Goal: Task Accomplishment & Management: Manage account settings

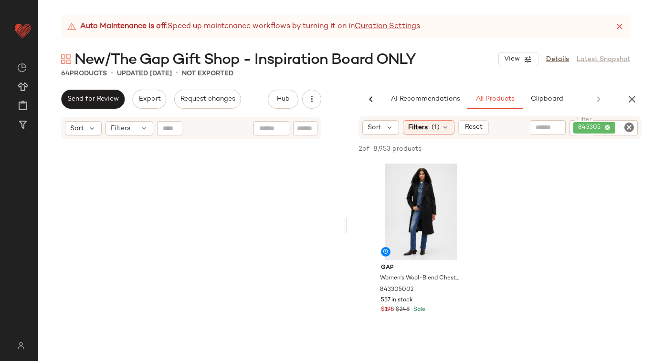
scroll to position [0, 39]
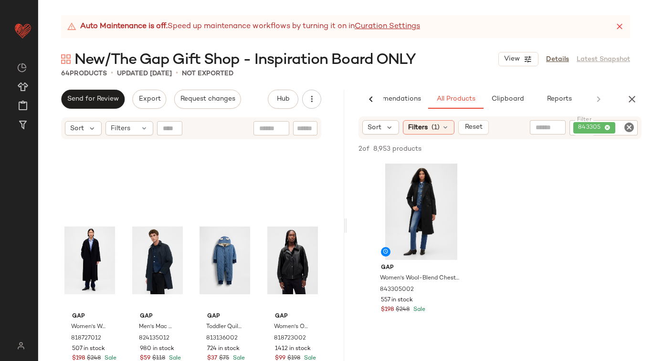
click at [327, 295] on div "Gap Women's Wool-Blend Wrap Coat by Gap True Black Size S 818727012 507 in stoc…" at bounding box center [191, 262] width 306 height 245
click at [630, 126] on icon "Clear Filter" at bounding box center [629, 127] width 11 height 11
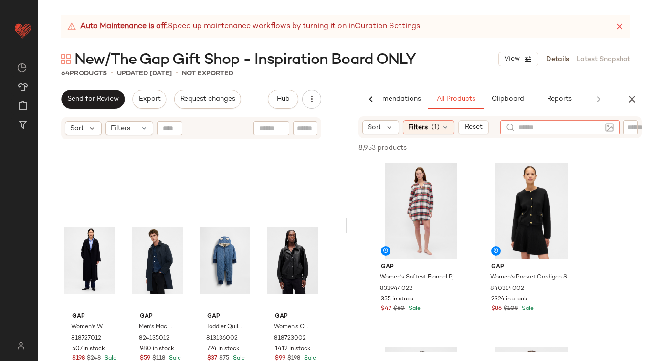
click at [534, 127] on input "text" at bounding box center [560, 128] width 83 height 10
type input "**********"
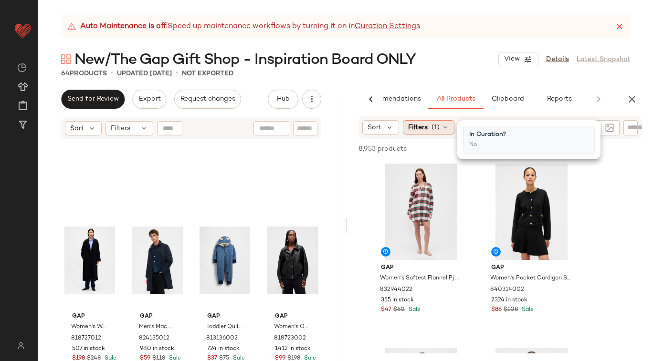
click at [419, 130] on span "Filters" at bounding box center [418, 128] width 20 height 10
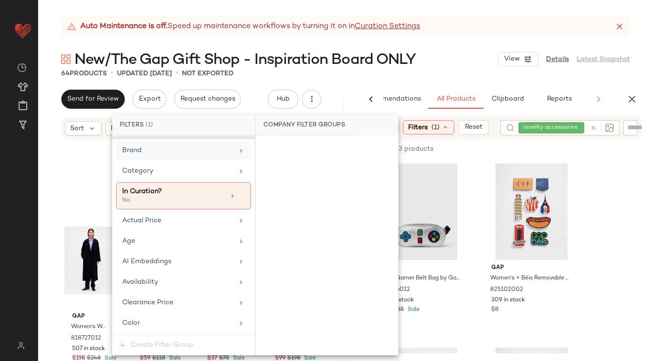
scroll to position [74, 0]
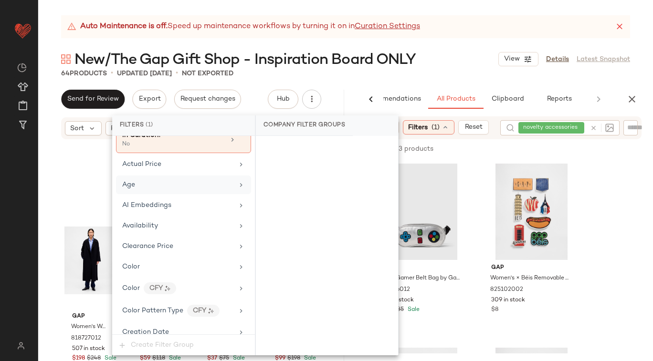
click at [237, 182] on icon at bounding box center [241, 185] width 8 height 8
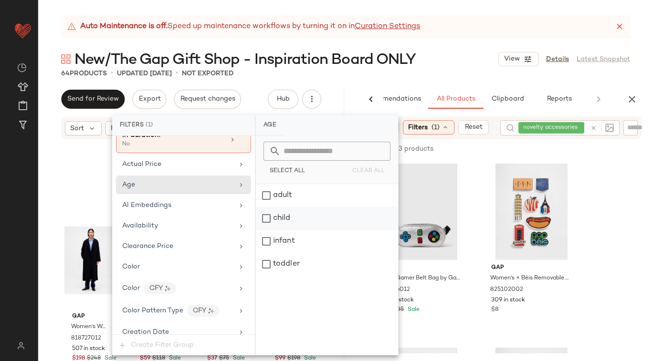
click at [264, 217] on div "child" at bounding box center [327, 218] width 142 height 23
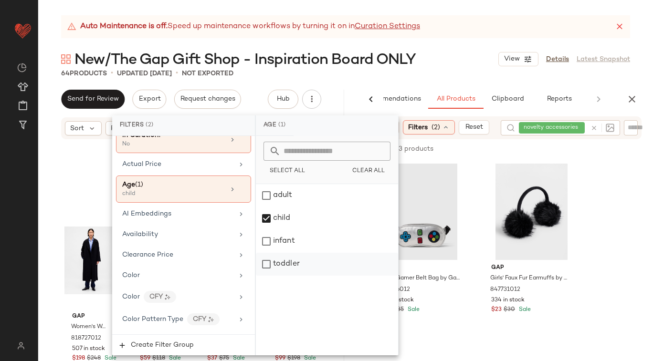
click at [267, 264] on div "toddler" at bounding box center [327, 264] width 142 height 23
click at [455, 54] on div "New/The Gap Gift Shop - Inspiration Board ONLY View Details Latest Snapshot" at bounding box center [345, 59] width 615 height 19
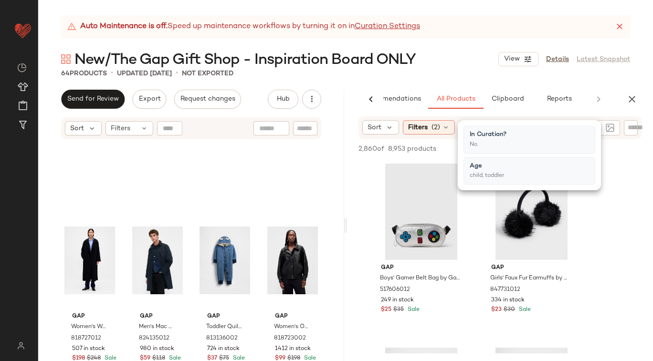
click at [463, 41] on div "Auto Maintenance is off. Speed up maintenance workflows by turning it on in Cur…" at bounding box center [345, 188] width 615 height 346
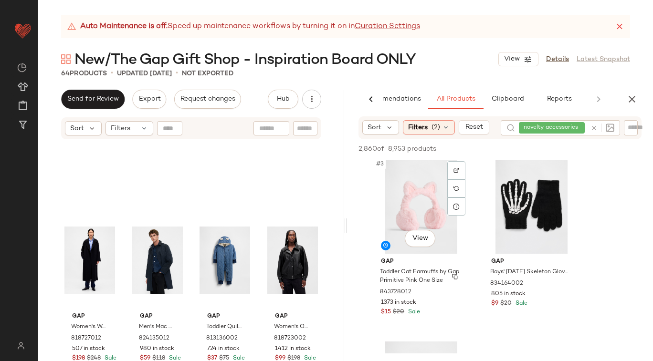
scroll to position [204, 0]
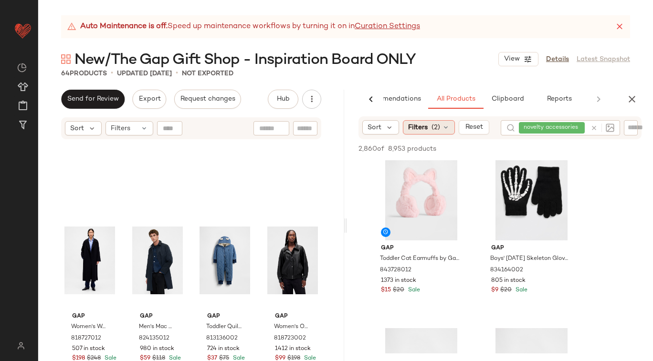
click at [448, 129] on icon at bounding box center [446, 128] width 8 height 8
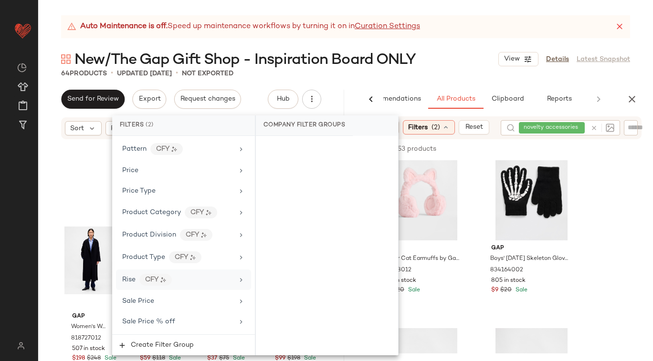
scroll to position [731, 0]
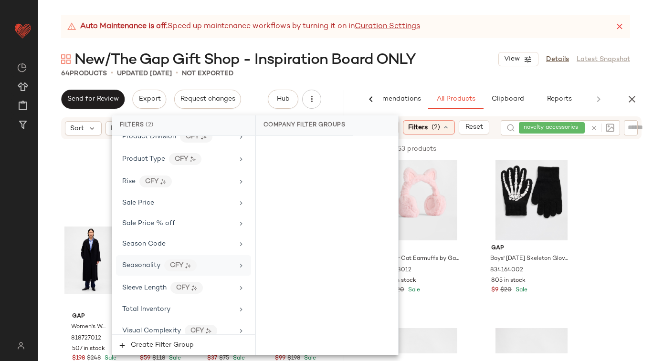
click at [237, 262] on icon at bounding box center [241, 266] width 8 height 8
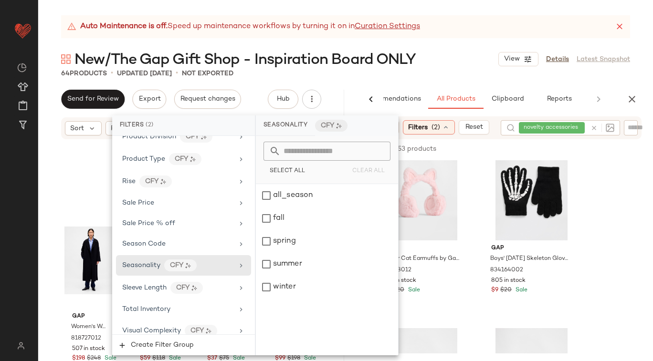
click at [302, 152] on input "text" at bounding box center [333, 151] width 104 height 19
type input "*"
click at [237, 241] on icon at bounding box center [241, 245] width 8 height 8
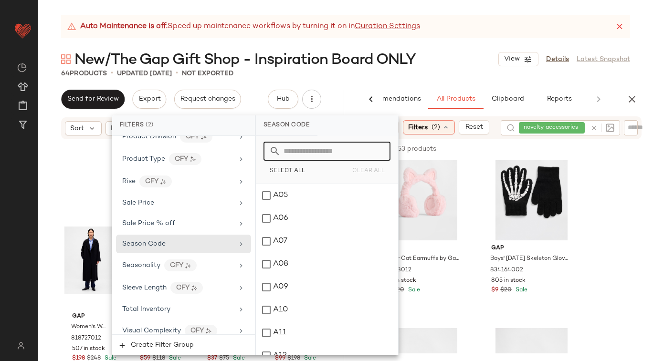
click at [310, 152] on input "text" at bounding box center [333, 151] width 104 height 19
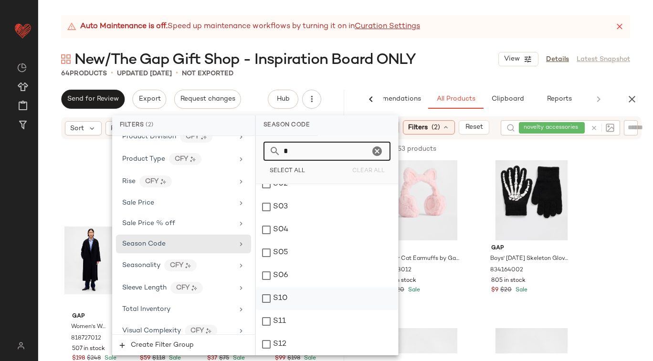
click at [266, 300] on div "S10" at bounding box center [327, 298] width 142 height 23
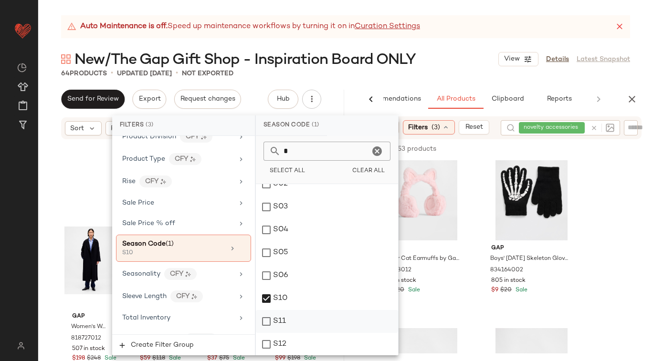
click at [266, 328] on div "S11" at bounding box center [327, 321] width 142 height 23
click at [264, 347] on div "S12" at bounding box center [327, 344] width 142 height 23
click at [266, 296] on div "S10" at bounding box center [327, 298] width 142 height 23
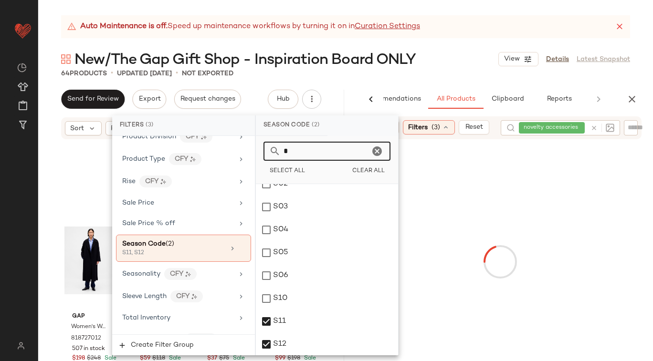
drag, startPoint x: 297, startPoint y: 152, endPoint x: 274, endPoint y: 152, distance: 22.4
click at [274, 152] on div "*" at bounding box center [327, 151] width 127 height 19
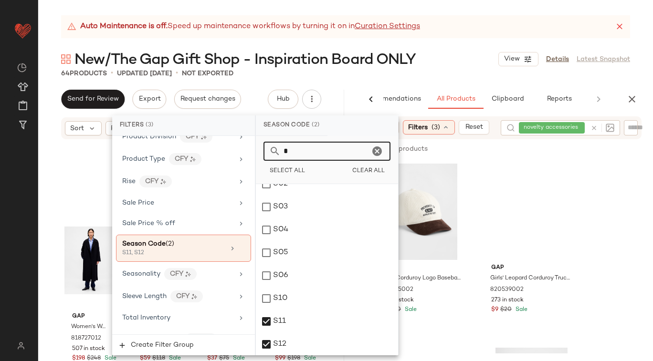
scroll to position [11, 0]
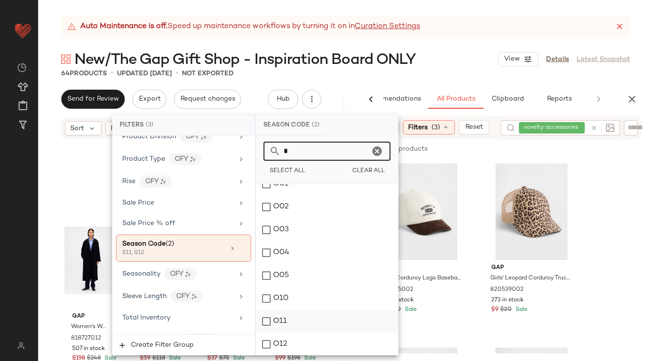
type input "*"
click at [267, 324] on div "O11" at bounding box center [327, 321] width 142 height 23
click at [267, 344] on div "O12" at bounding box center [327, 344] width 142 height 23
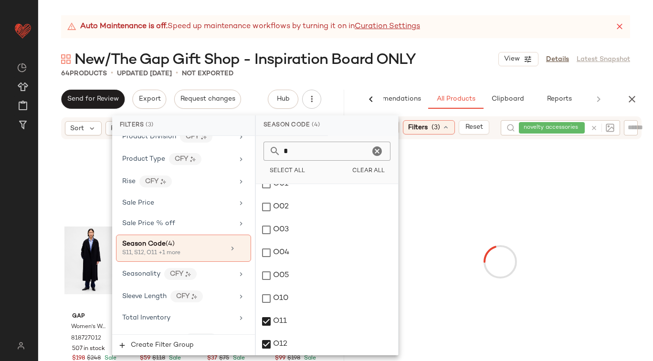
click at [289, 48] on div "Auto Maintenance is off. Speed up maintenance workflows by turning it on in Cur…" at bounding box center [345, 188] width 615 height 346
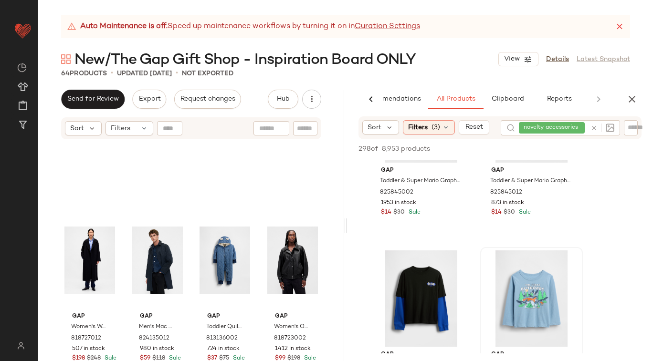
scroll to position [3243, 0]
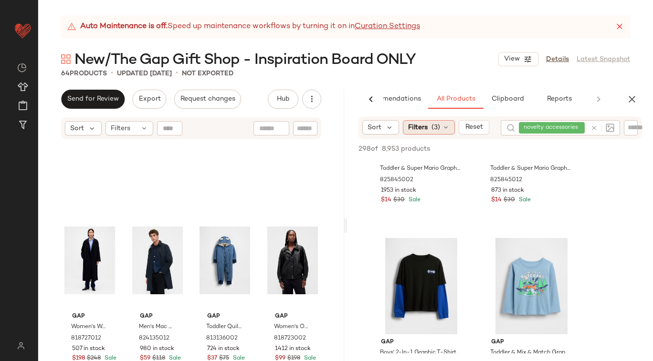
click at [436, 127] on span "(3)" at bounding box center [436, 128] width 9 height 10
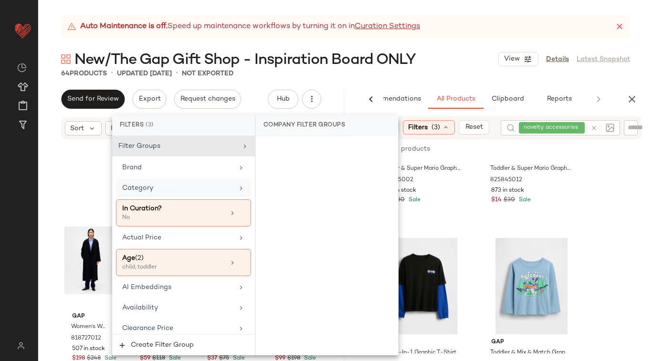
click at [237, 190] on icon at bounding box center [241, 189] width 8 height 8
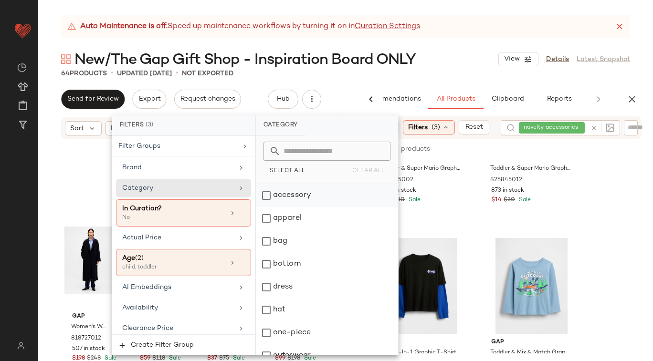
click at [266, 199] on div "accessory" at bounding box center [327, 195] width 142 height 23
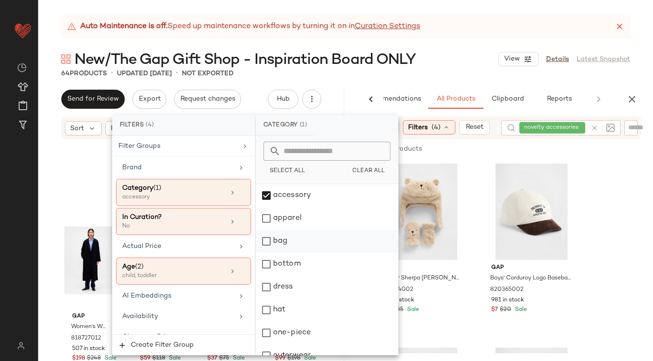
click at [268, 244] on div "bag" at bounding box center [327, 241] width 142 height 23
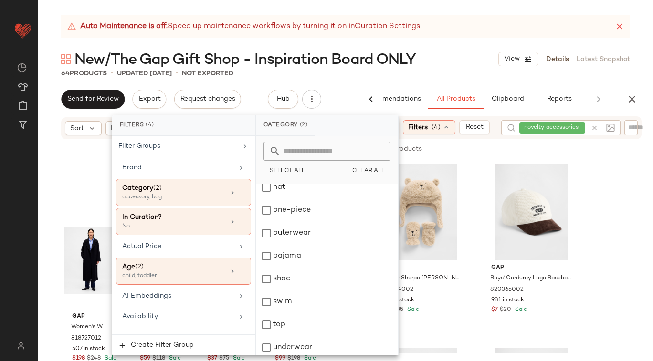
scroll to position [126, 0]
click at [266, 343] on div "underwear" at bounding box center [327, 344] width 142 height 23
click at [591, 127] on icon at bounding box center [594, 128] width 7 height 7
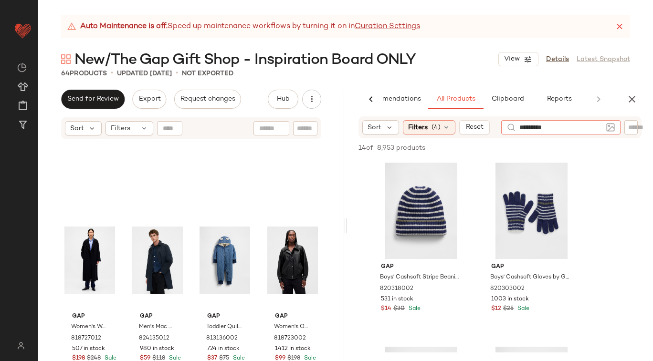
type input "**********"
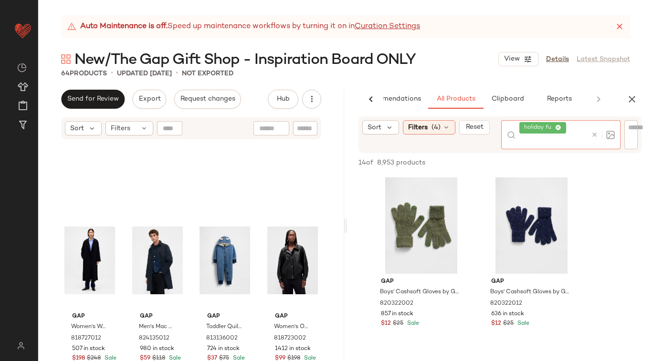
click at [558, 127] on icon at bounding box center [558, 128] width 6 height 6
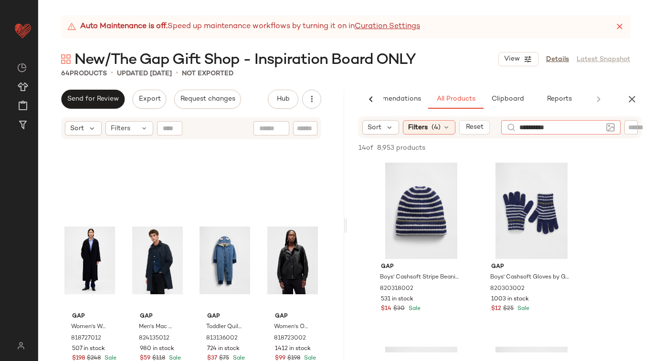
type input "**********"
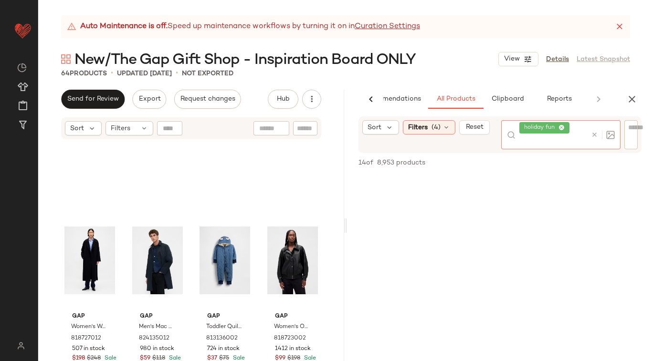
scroll to position [1518, 0]
click at [597, 133] on icon at bounding box center [594, 134] width 7 height 7
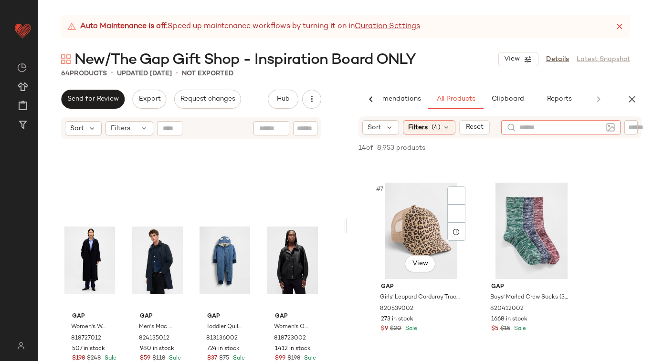
scroll to position [0, 0]
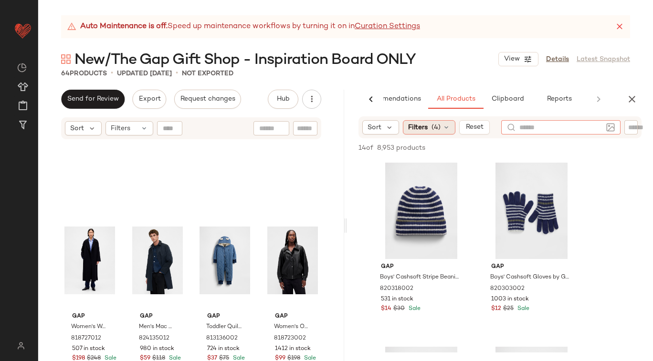
click at [443, 125] on icon at bounding box center [447, 128] width 8 height 8
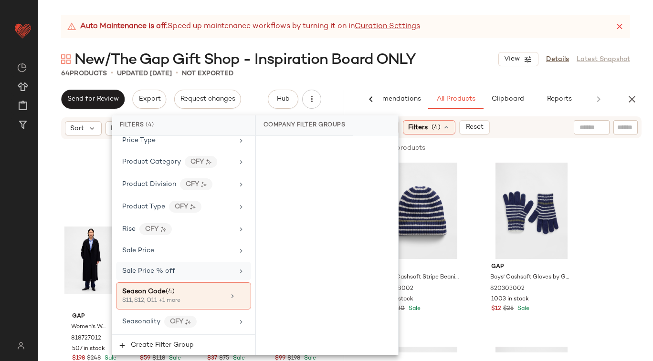
scroll to position [748, 0]
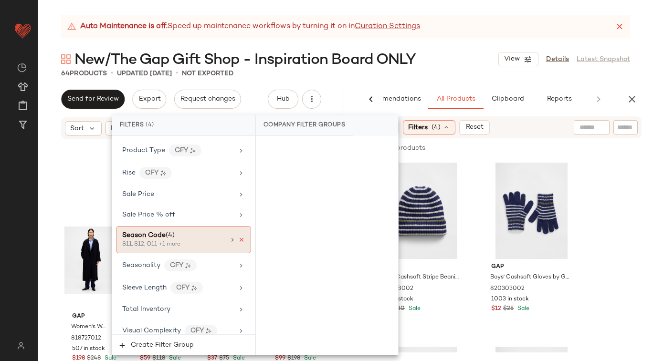
click at [238, 237] on icon at bounding box center [241, 240] width 7 height 7
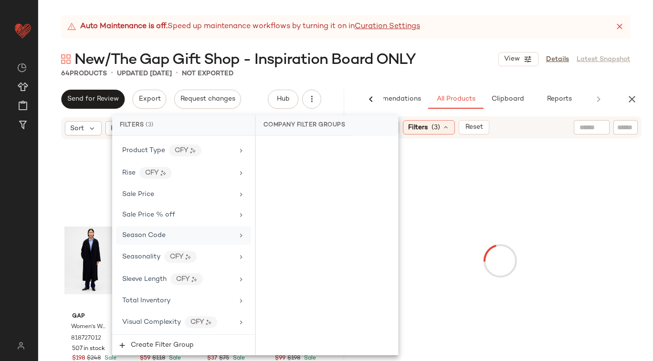
scroll to position [740, 0]
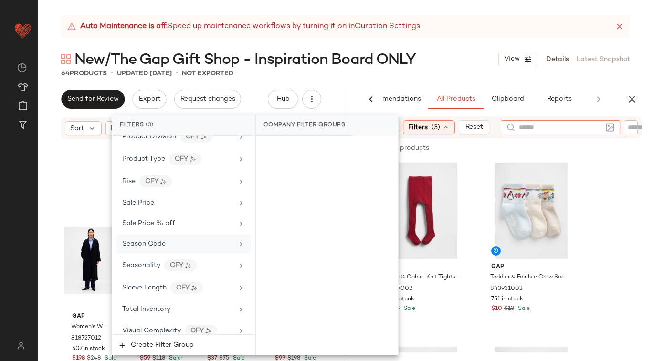
click at [594, 129] on input "text" at bounding box center [560, 128] width 83 height 10
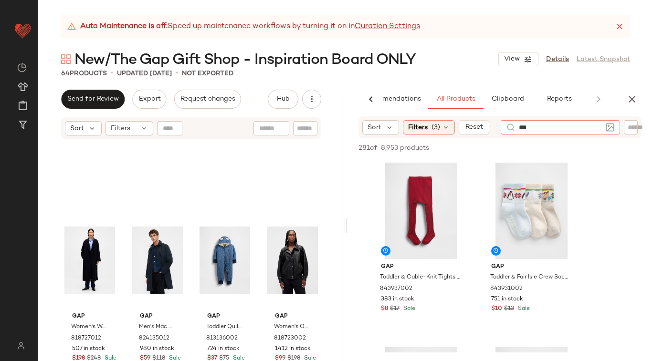
type input "****"
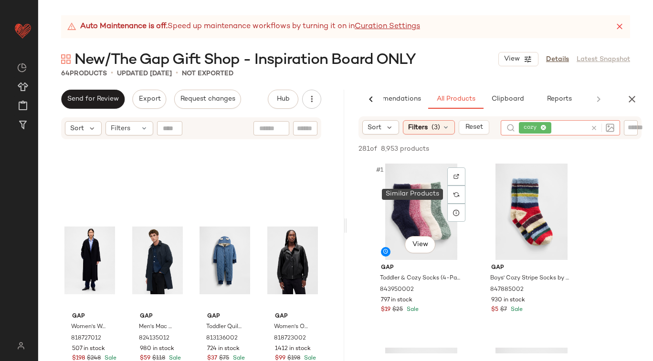
click at [449, 202] on div at bounding box center [456, 195] width 18 height 18
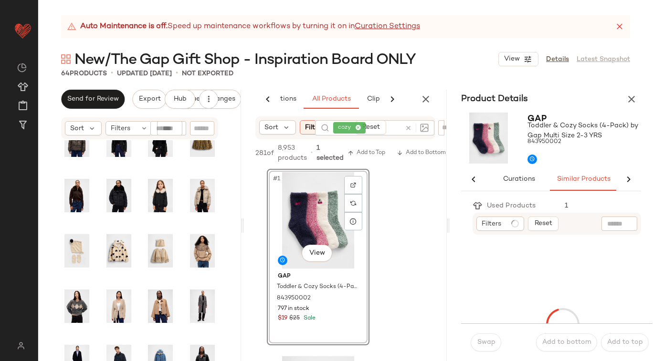
scroll to position [0, 62]
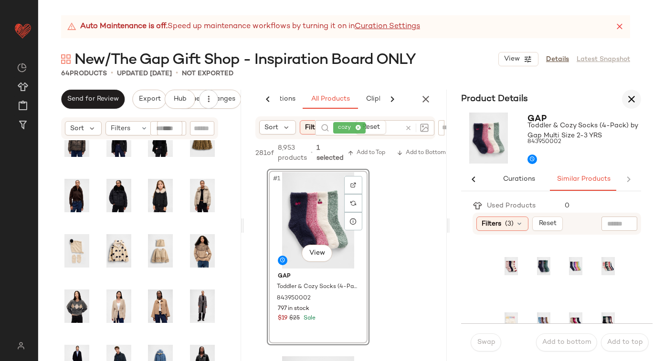
click at [626, 101] on icon "button" at bounding box center [631, 99] width 11 height 11
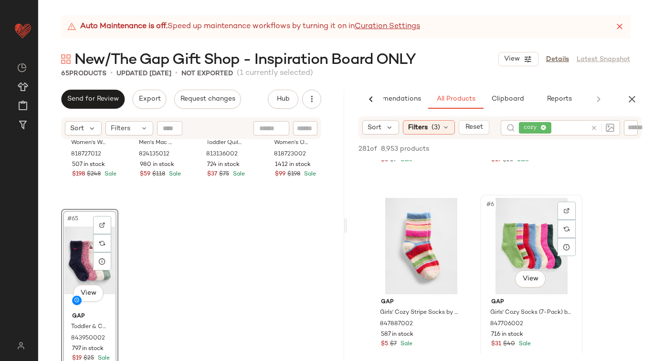
scroll to position [336, 0]
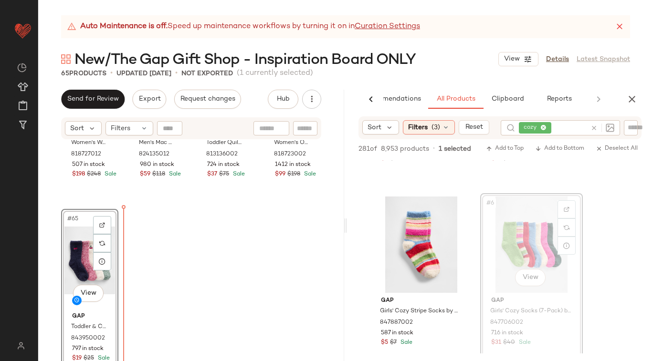
drag, startPoint x: 526, startPoint y: 248, endPoint x: 108, endPoint y: 271, distance: 417.9
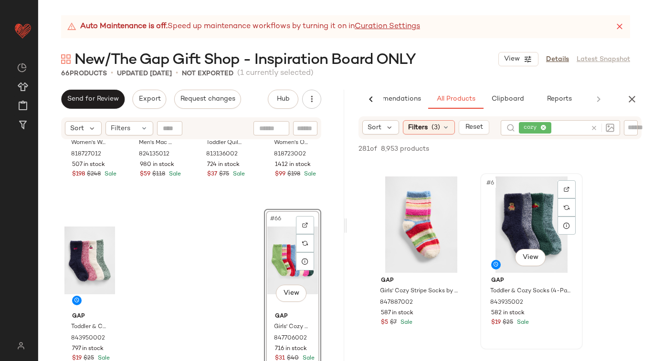
scroll to position [358, 0]
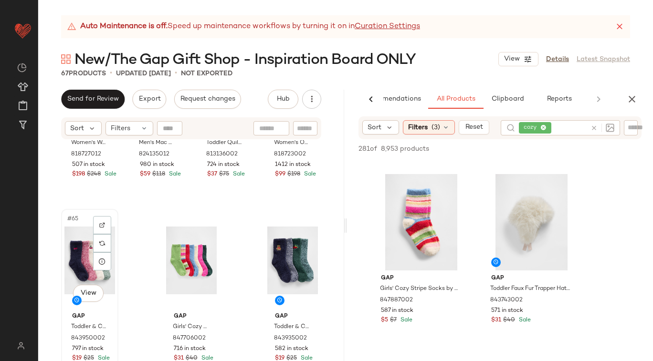
click at [112, 312] on div "Gap Toddler & Cozy Socks (4-Pack) by Gap Multi Size 2-3 YRS 843950002 797 in st…" at bounding box center [89, 336] width 51 height 55
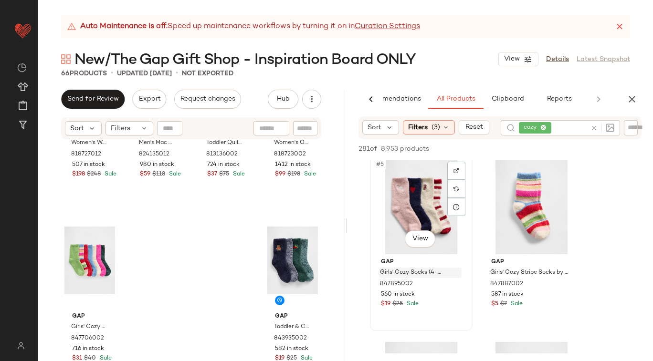
scroll to position [373, 0]
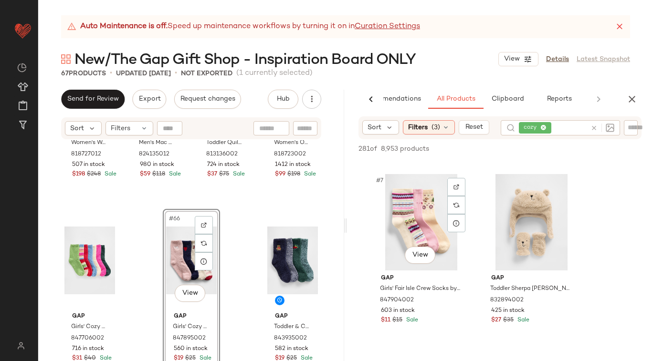
scroll to position [546, 0]
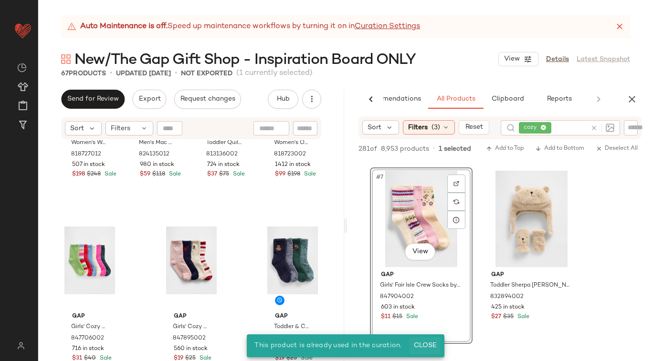
click at [427, 348] on span "Close" at bounding box center [425, 346] width 23 height 8
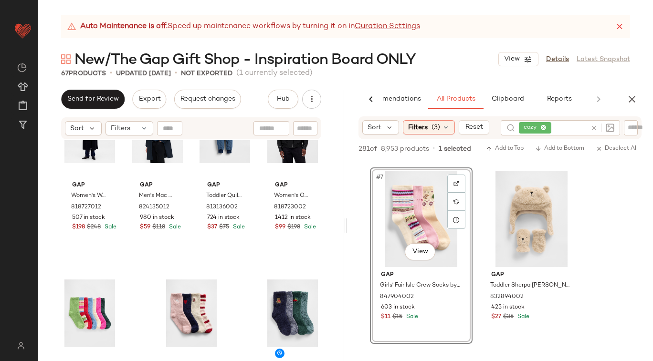
scroll to position [2890, 0]
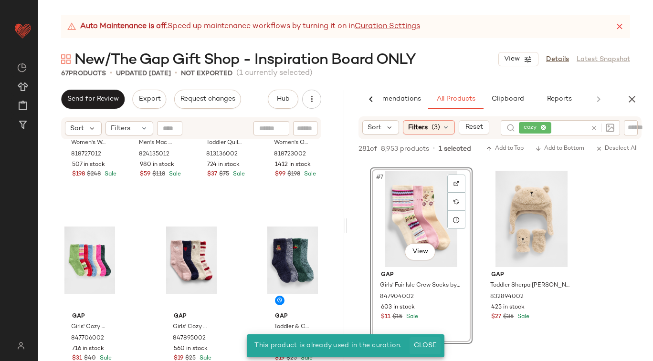
click at [425, 343] on span "Close" at bounding box center [425, 346] width 23 height 8
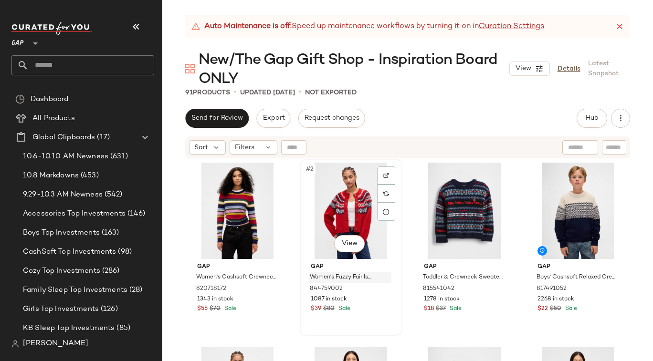
scroll to position [3, 0]
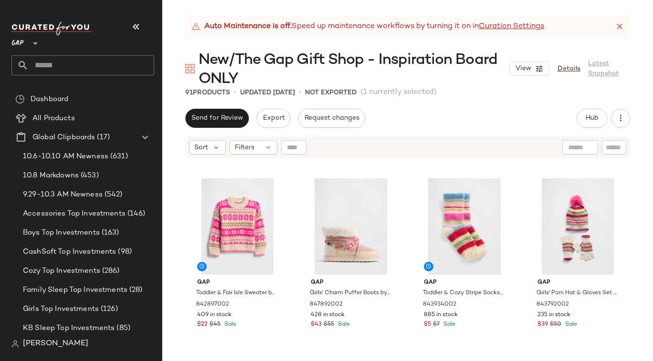
scroll to position [363, 0]
drag, startPoint x: 467, startPoint y: 213, endPoint x: 128, endPoint y: 1, distance: 399.6
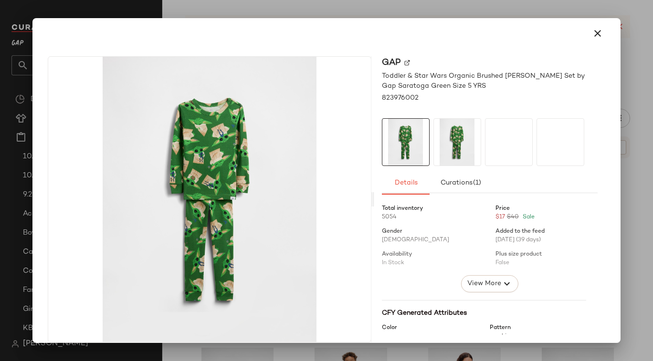
scroll to position [11, 0]
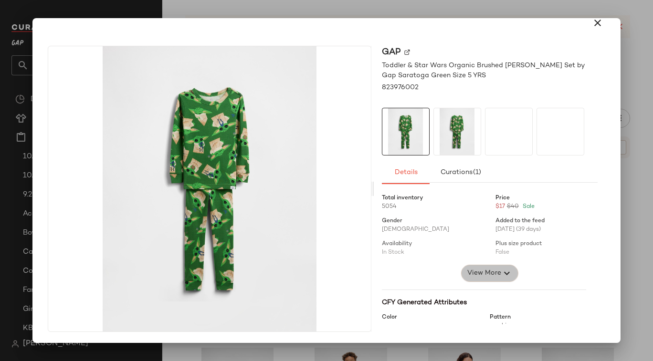
click at [475, 272] on span "View More" at bounding box center [484, 273] width 34 height 11
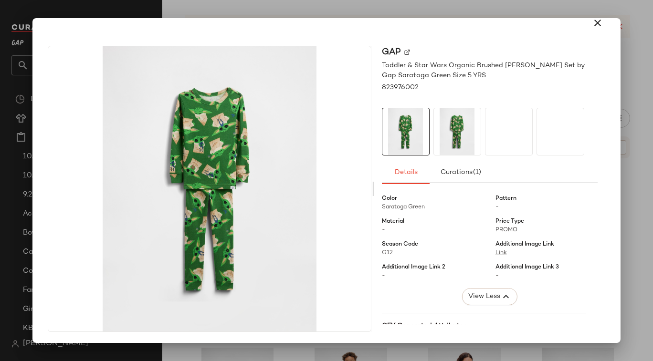
scroll to position [116, 0]
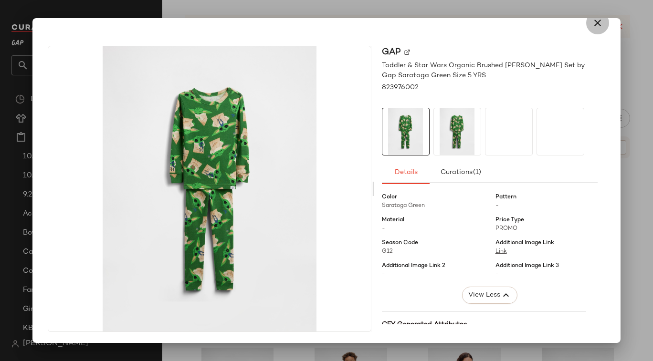
click at [592, 21] on icon "button" at bounding box center [597, 22] width 11 height 11
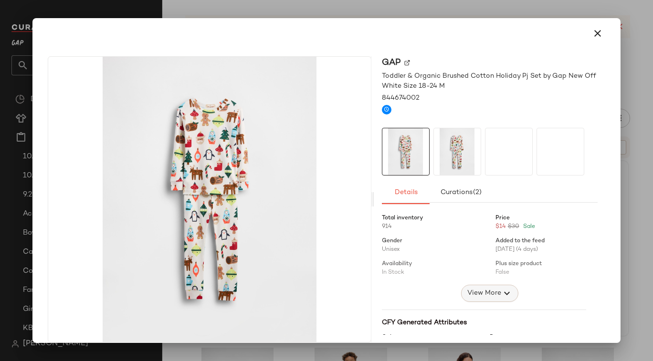
click at [474, 294] on span "View More" at bounding box center [484, 293] width 34 height 11
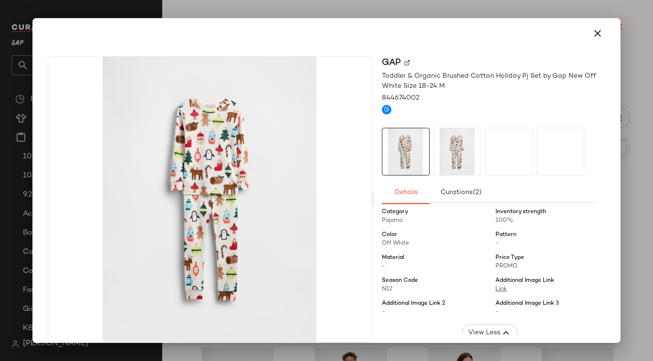
scroll to position [95, 0]
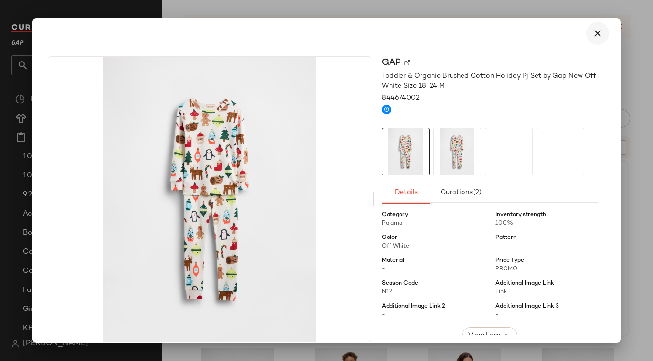
click at [586, 34] on button "button" at bounding box center [597, 33] width 23 height 23
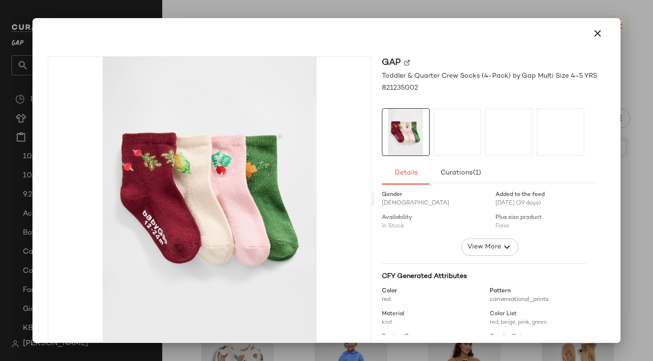
scroll to position [36, 0]
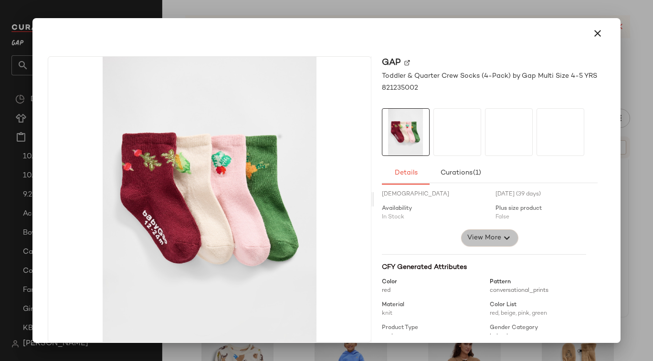
click at [483, 238] on span "View More" at bounding box center [484, 238] width 34 height 11
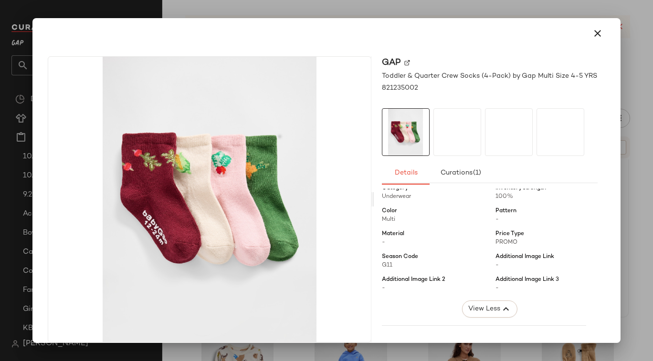
scroll to position [105, 0]
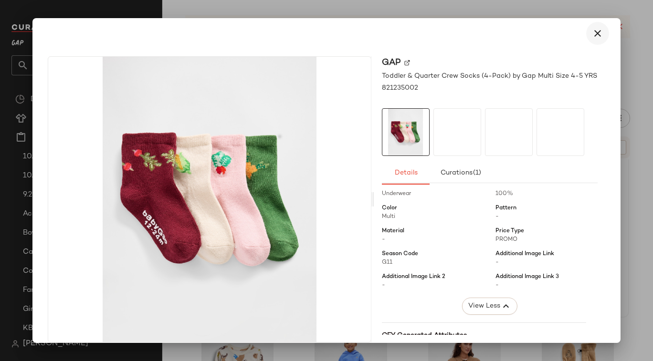
click at [596, 35] on icon "button" at bounding box center [597, 33] width 11 height 11
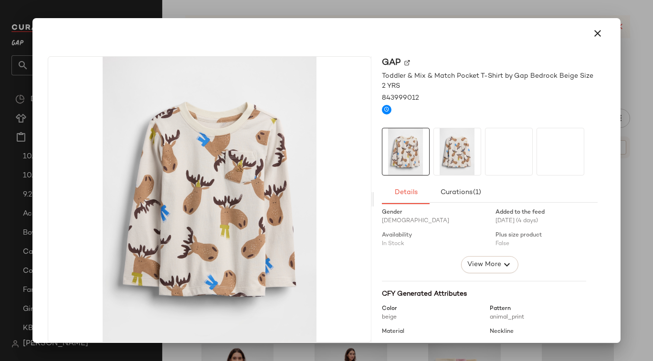
scroll to position [0, 0]
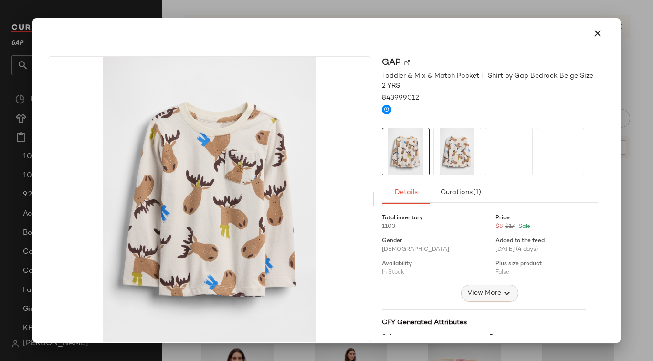
click at [471, 294] on span "View More" at bounding box center [484, 293] width 34 height 11
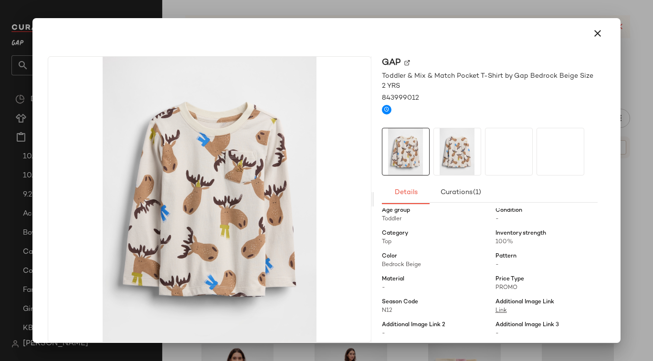
scroll to position [77, 0]
click at [592, 32] on icon "button" at bounding box center [597, 33] width 11 height 11
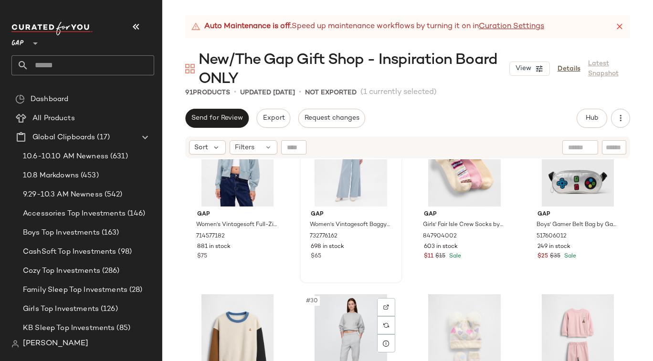
scroll to position [1129, 0]
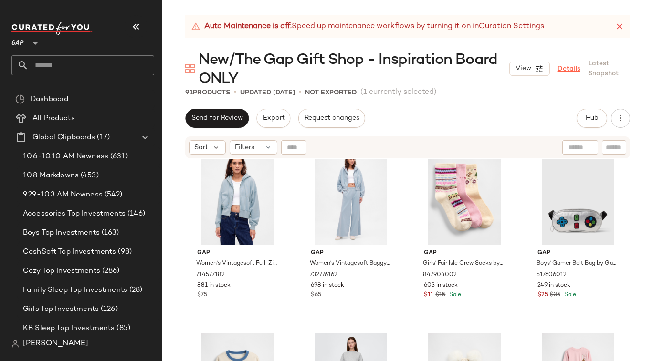
click at [573, 64] on link "Details" at bounding box center [569, 69] width 23 height 10
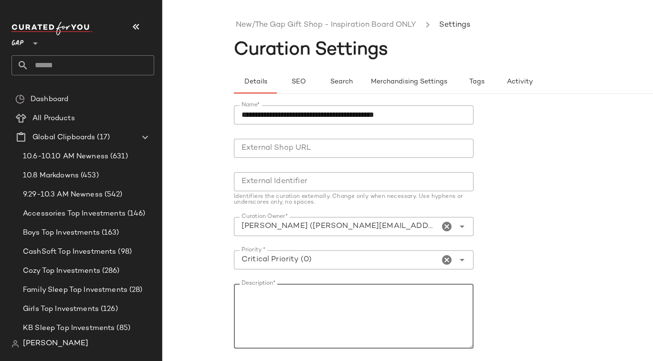
scroll to position [92, 0]
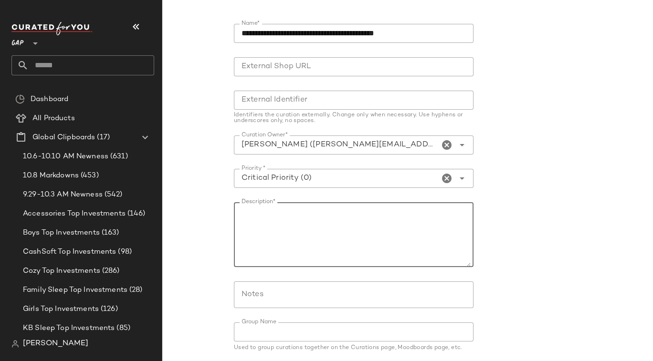
drag, startPoint x: 241, startPoint y: 292, endPoint x: 345, endPoint y: 361, distance: 125.0
click at [345, 361] on div "**********" at bounding box center [356, 203] width 245 height 370
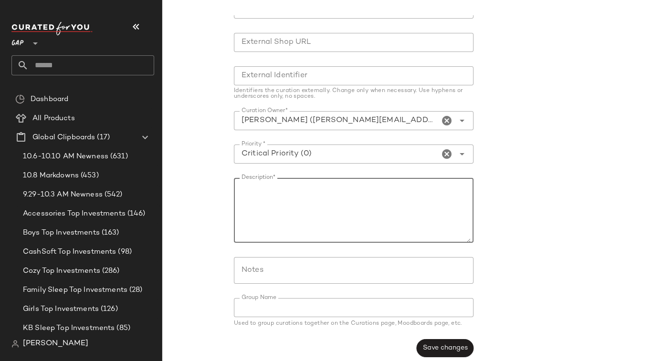
scroll to position [0, 0]
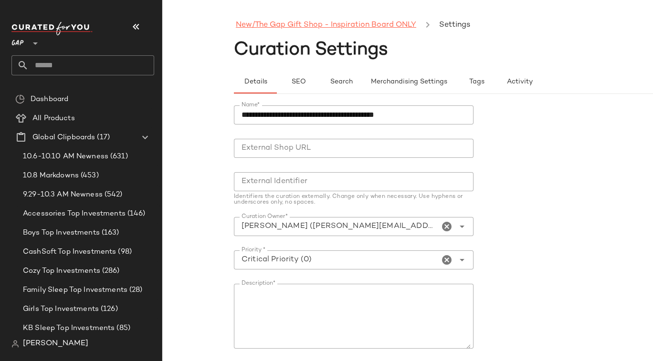
click at [323, 21] on link "New/The Gap Gift Shop - Inspiration Board ONLY" at bounding box center [326, 25] width 180 height 12
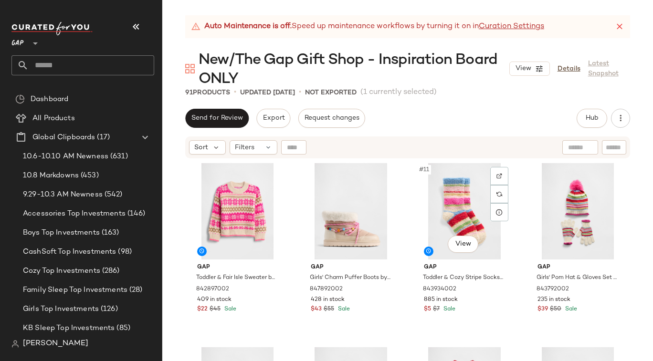
scroll to position [372, 0]
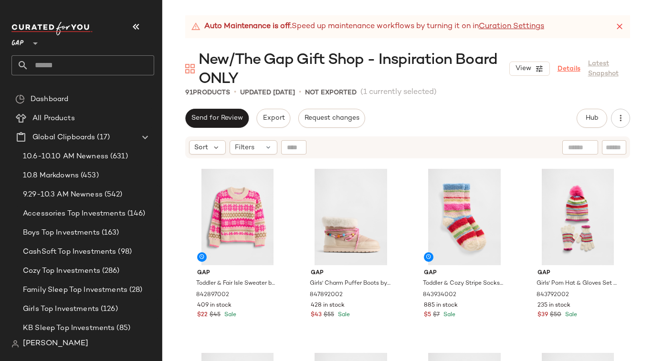
click at [564, 69] on link "Details" at bounding box center [569, 69] width 23 height 10
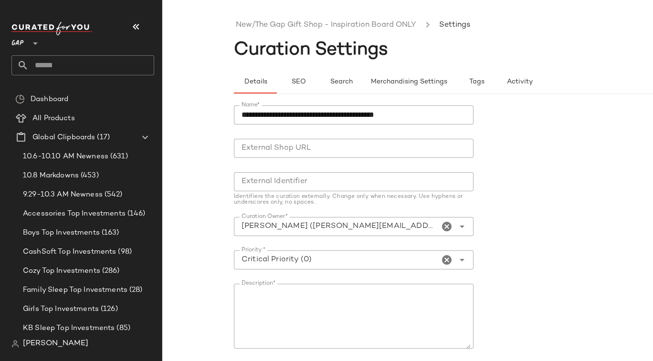
scroll to position [3, 0]
click at [244, 301] on textarea "Description*" at bounding box center [352, 316] width 237 height 65
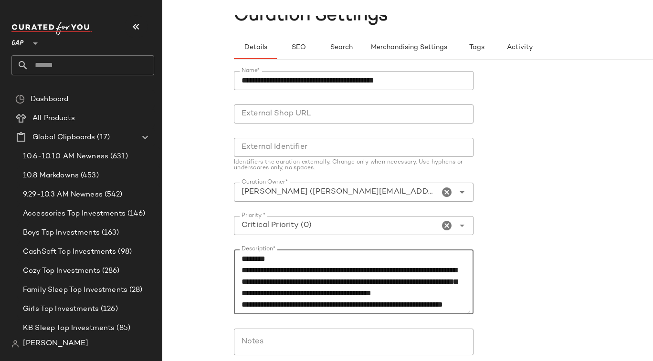
scroll to position [75, 0]
click at [241, 308] on textarea "**********" at bounding box center [352, 282] width 237 height 65
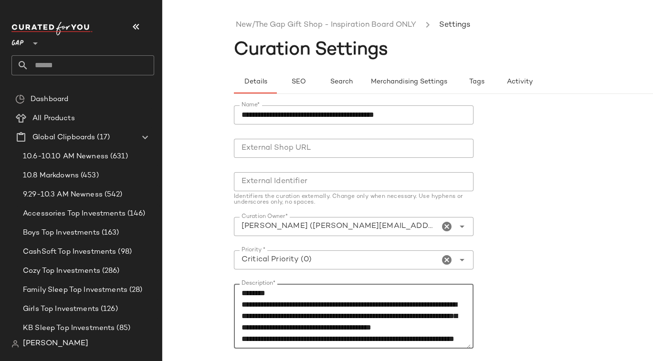
scroll to position [113, 0]
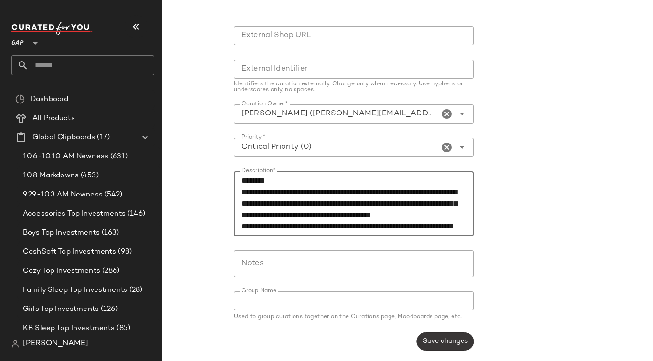
type textarea "**********"
click at [441, 344] on span "Save changes" at bounding box center [445, 342] width 45 height 8
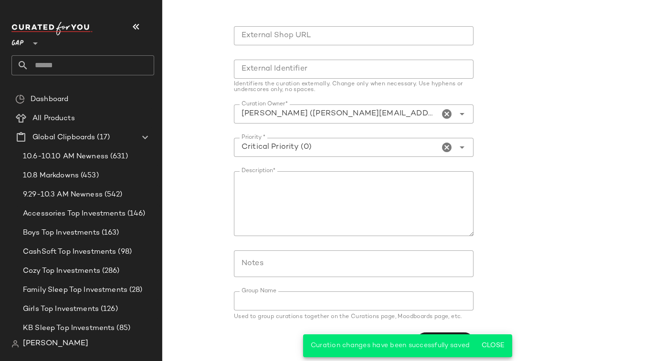
click at [534, 119] on form "**********" at bounding box center [479, 172] width 491 height 370
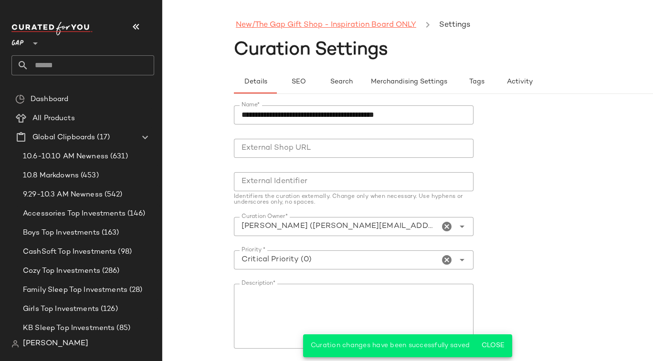
click at [322, 24] on link "New/The Gap Gift Shop - Inspiration Board ONLY" at bounding box center [326, 25] width 180 height 12
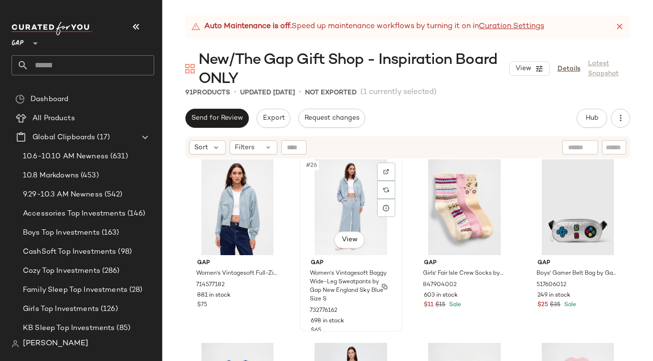
scroll to position [1120, 0]
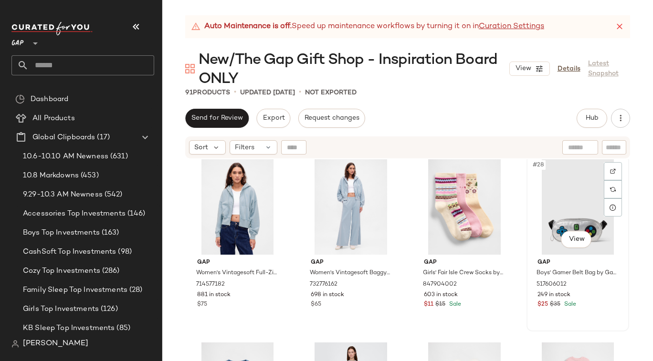
click at [536, 205] on div "#28 View" at bounding box center [578, 207] width 96 height 96
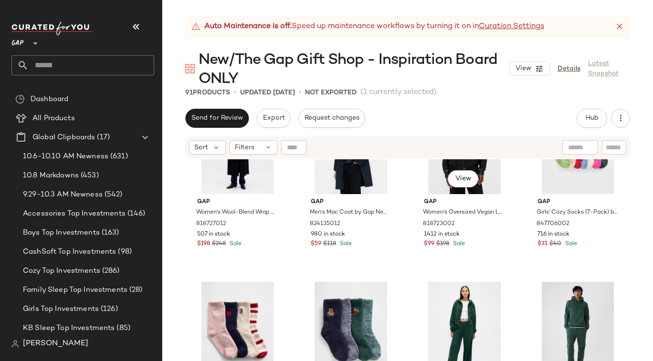
scroll to position [3604, 0]
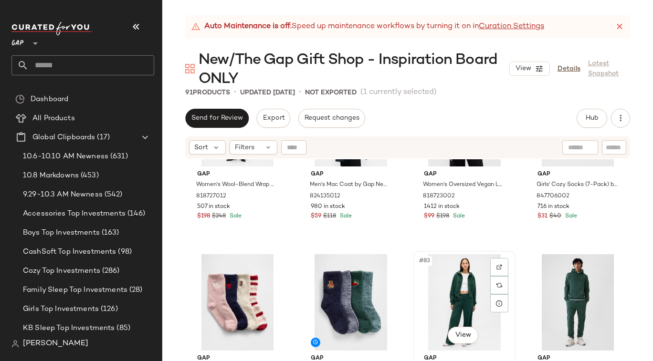
click at [423, 286] on div "#83 View" at bounding box center [464, 303] width 96 height 96
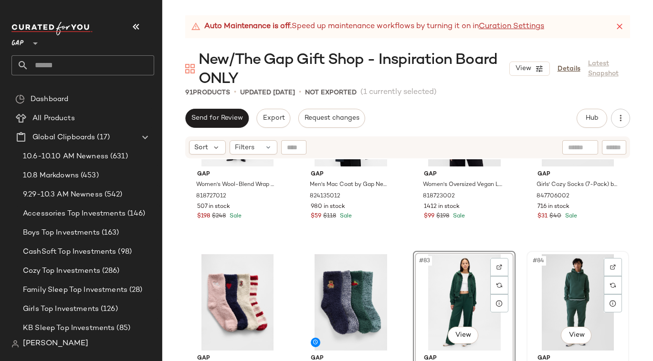
click at [533, 284] on div "#84 View" at bounding box center [578, 303] width 96 height 96
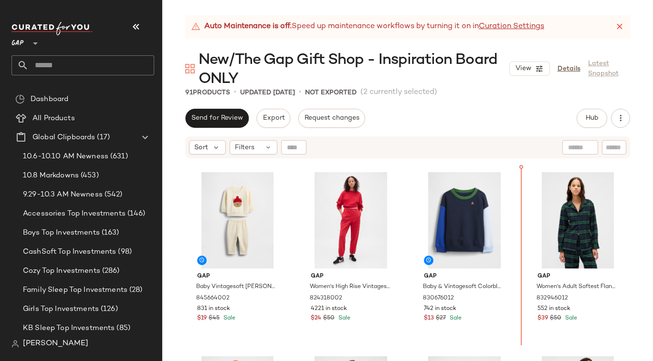
scroll to position [2210, 0]
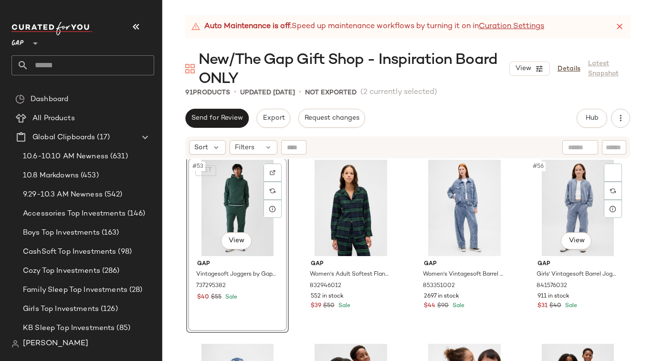
scroll to position [2389, 0]
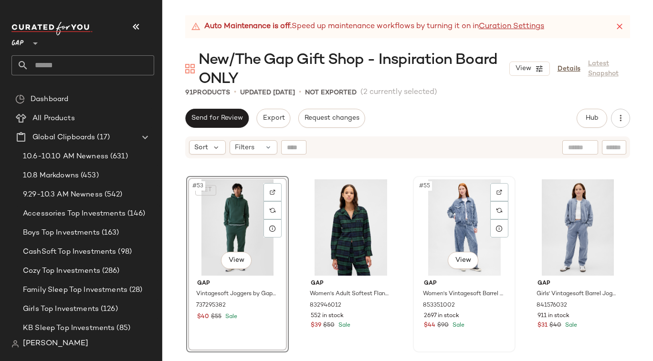
click at [419, 234] on div "#55 View" at bounding box center [464, 228] width 96 height 96
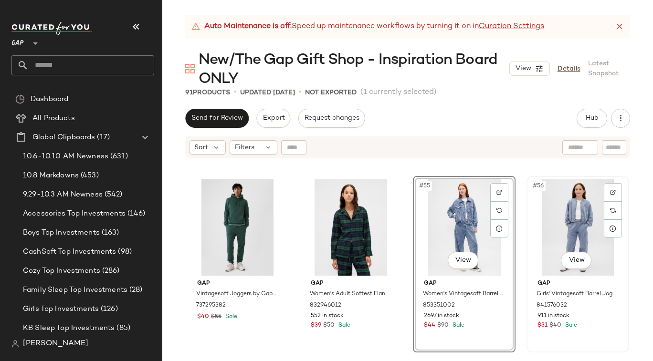
click at [534, 230] on div "#56 View" at bounding box center [578, 228] width 96 height 96
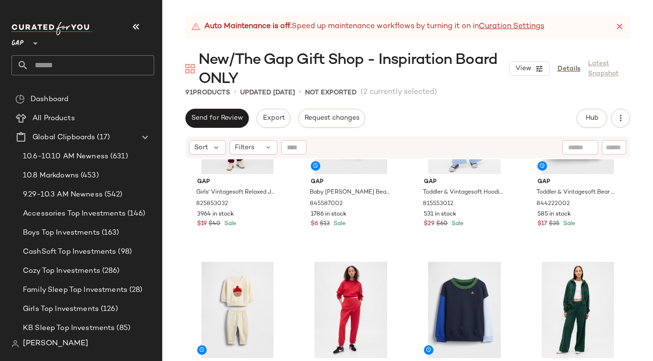
scroll to position [2173, 0]
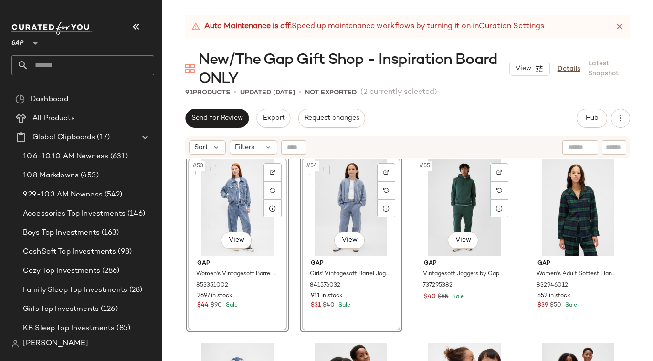
scroll to position [2411, 0]
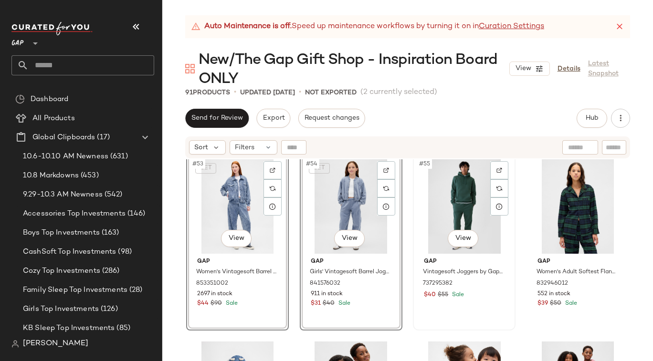
click at [414, 233] on div "#55 View Gap Vintagesoft Joggers by Gap Moores Green Tall Size XXXL 737295382 $…" at bounding box center [464, 242] width 101 height 175
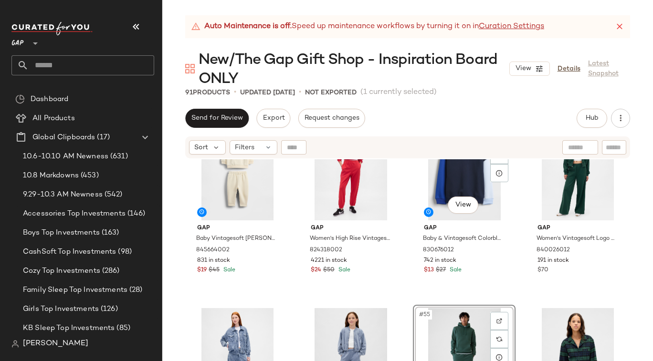
scroll to position [2272, 0]
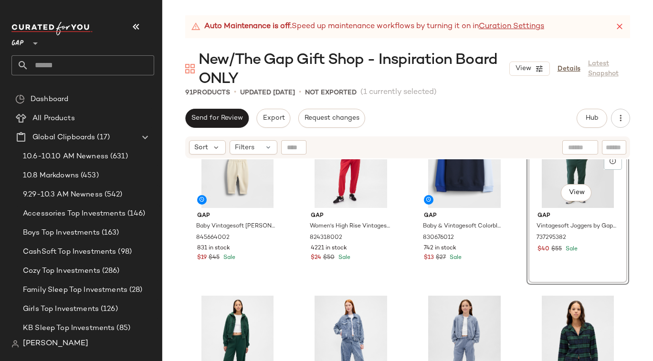
click at [519, 324] on div "Gap Baby Vintagesoft Brannan Bear Outfit Set by Gap Ivory Frost Size 0-3 M 8456…" at bounding box center [407, 280] width 491 height 243
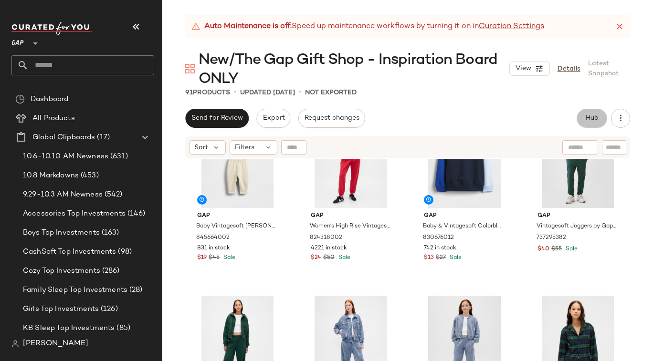
click at [590, 123] on button "Hub" at bounding box center [592, 118] width 31 height 19
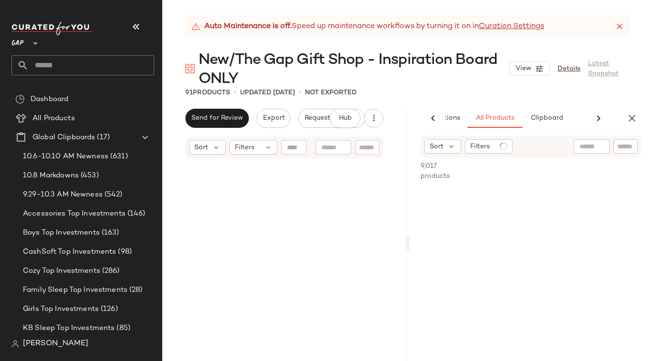
scroll to position [0, 62]
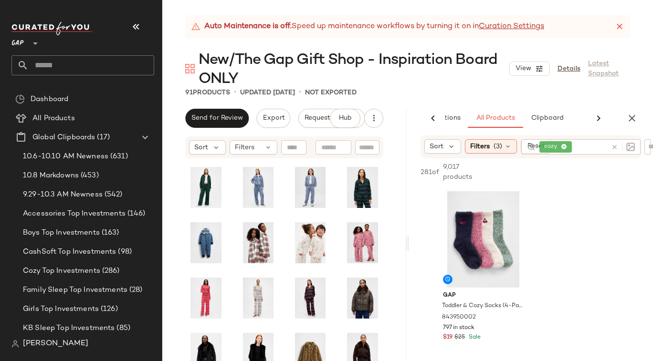
click at [613, 144] on icon at bounding box center [614, 147] width 7 height 7
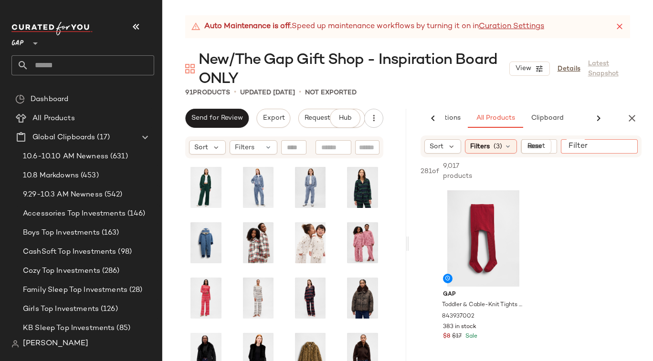
click at [646, 147] on div "Sort Filters (3) Reset Filter Filter" at bounding box center [531, 147] width 244 height 22
type input "**********"
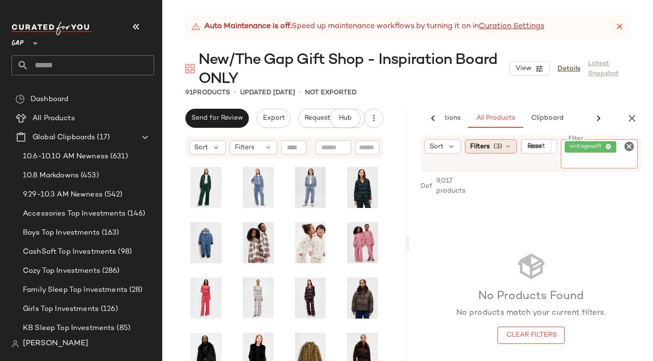
click at [499, 148] on span "(3)" at bounding box center [498, 147] width 9 height 10
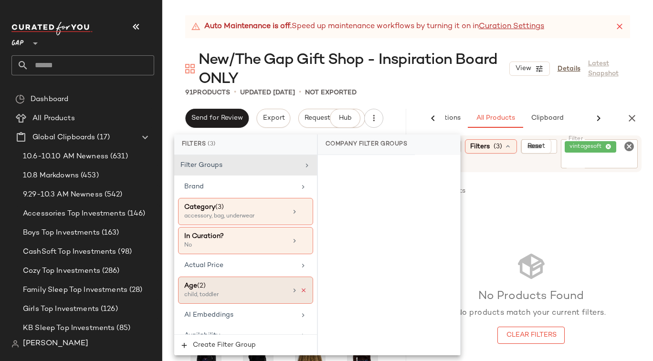
click at [300, 292] on icon at bounding box center [303, 290] width 7 height 7
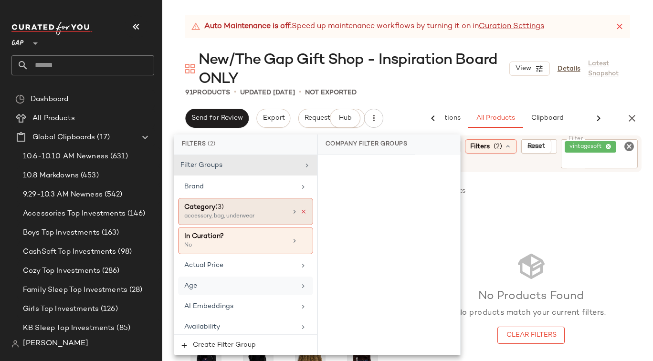
click at [301, 209] on icon at bounding box center [303, 212] width 7 height 7
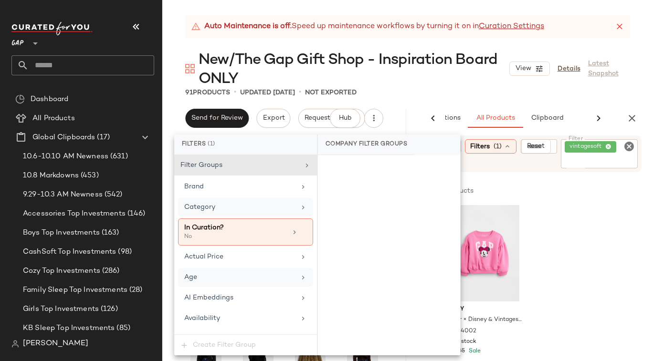
click at [464, 89] on div "91 Products • updated Oct 7th • Not Exported" at bounding box center [407, 93] width 491 height 10
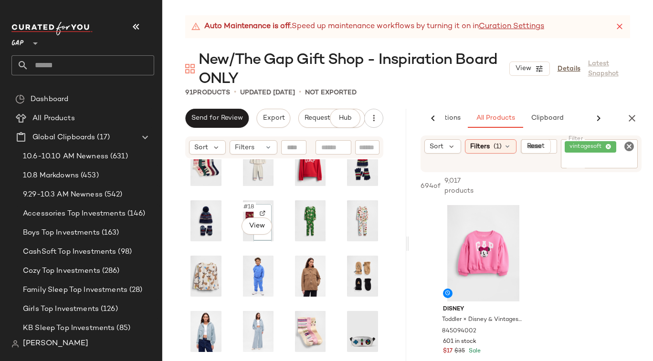
scroll to position [194, 0]
click at [290, 273] on div "#23 View" at bounding box center [311, 276] width 42 height 48
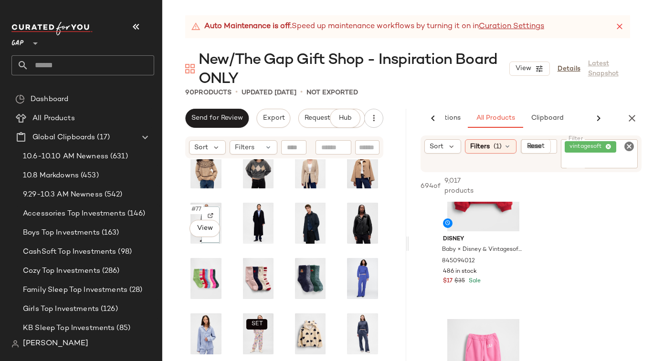
scroll to position [1032, 0]
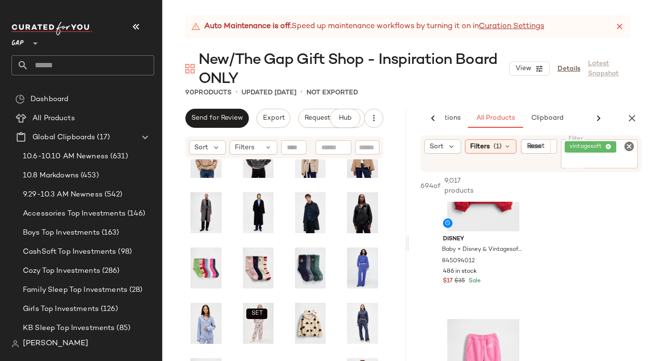
click at [392, 303] on div "SET" at bounding box center [284, 280] width 244 height 243
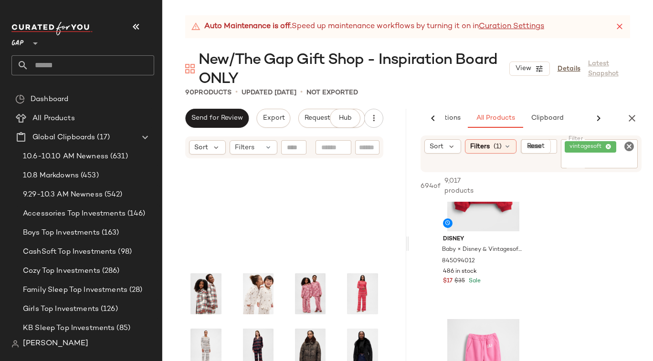
scroll to position [1032, 0]
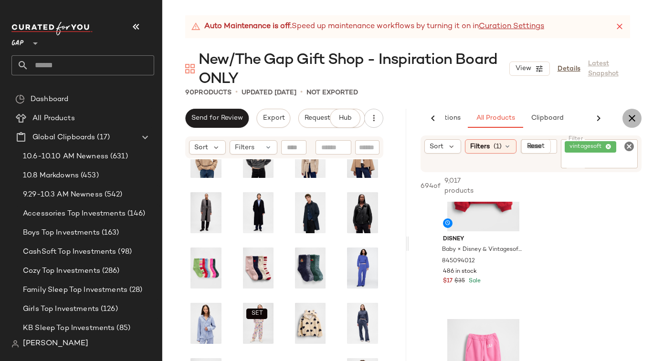
click at [635, 118] on icon "button" at bounding box center [631, 118] width 11 height 11
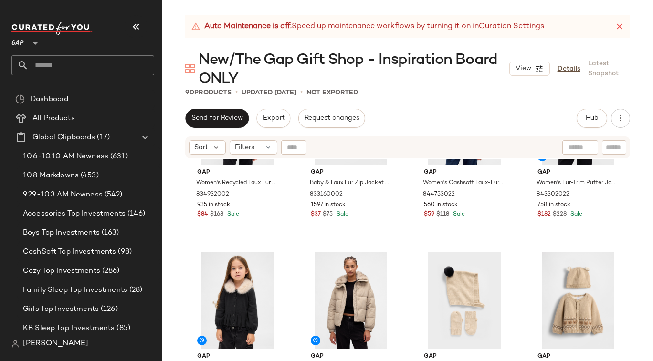
scroll to position [3054, 0]
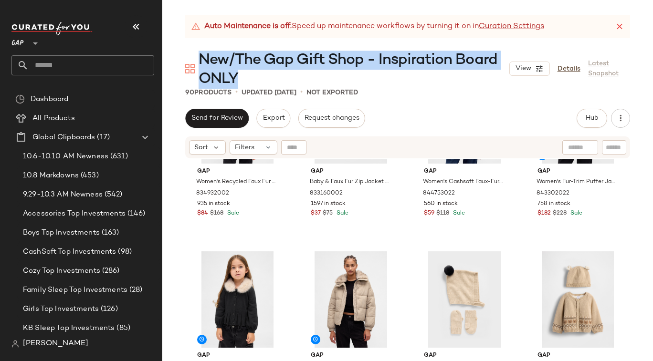
drag, startPoint x: 200, startPoint y: 57, endPoint x: 249, endPoint y: 77, distance: 52.9
click at [249, 77] on span "New/The Gap Gift Shop - Inspiration Board ONLY" at bounding box center [354, 70] width 311 height 38
click at [401, 63] on span "New/The Gap Gift Shop - Inspiration Board ONLY" at bounding box center [354, 70] width 311 height 38
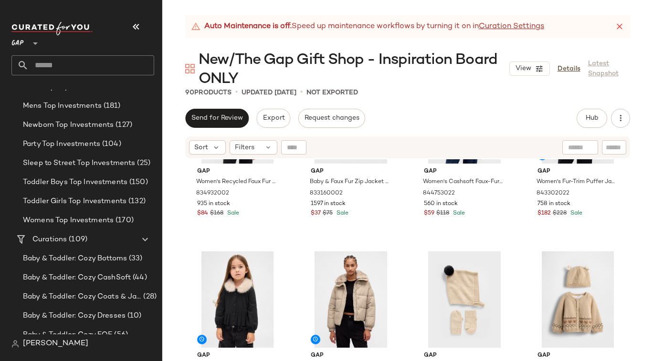
scroll to position [111, 0]
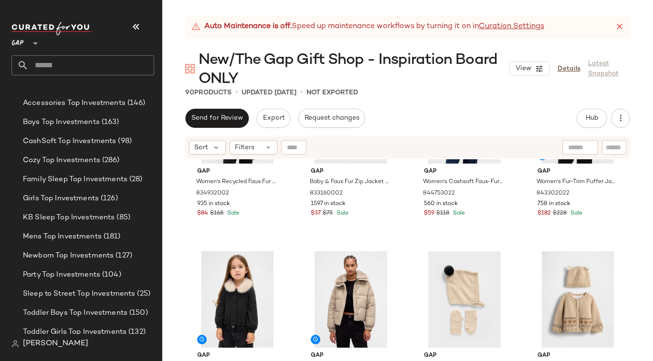
click at [621, 25] on icon at bounding box center [620, 27] width 10 height 10
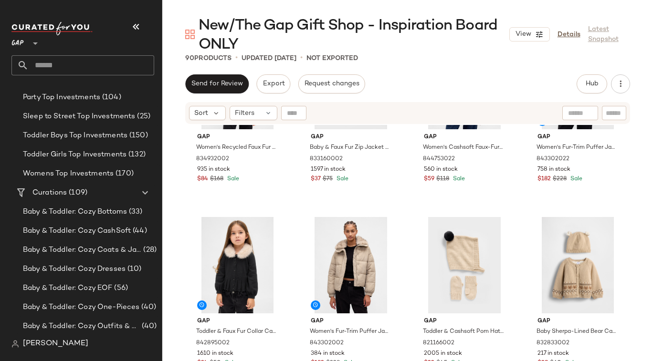
scroll to position [290, 0]
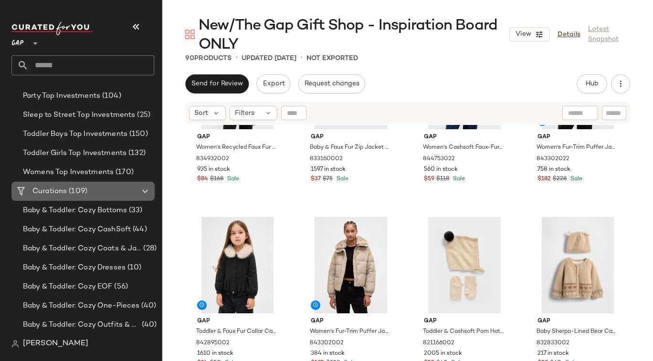
click at [60, 192] on span "Curations" at bounding box center [49, 191] width 34 height 11
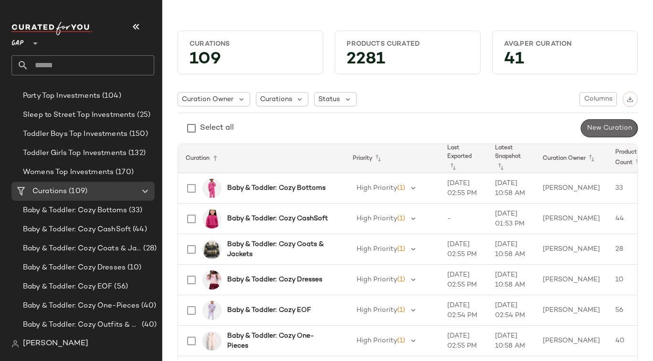
click at [610, 128] on span "New Curation" at bounding box center [609, 129] width 45 height 8
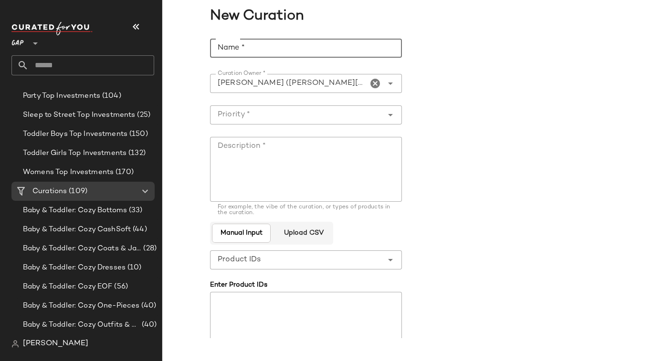
click at [254, 48] on input "Name *" at bounding box center [306, 48] width 192 height 19
type input "***"
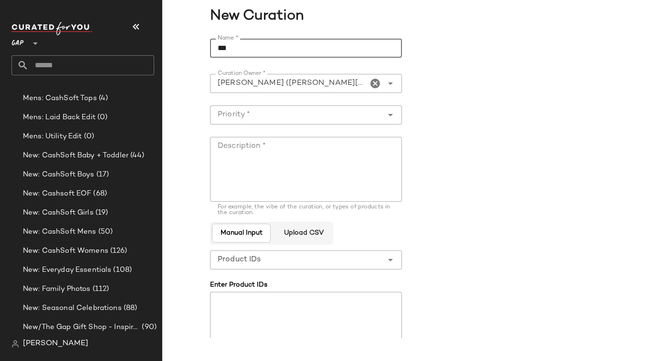
scroll to position [1839, 0]
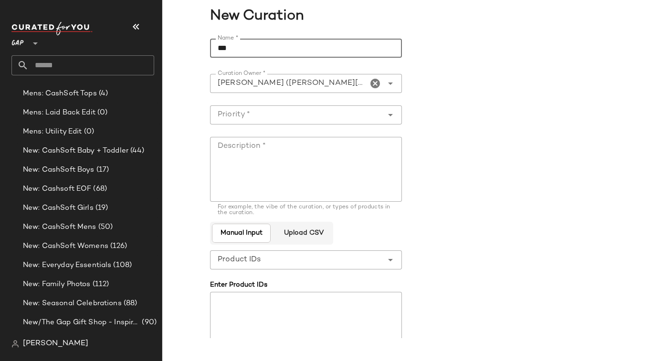
drag, startPoint x: 245, startPoint y: 47, endPoint x: 186, endPoint y: 47, distance: 59.7
click at [186, 47] on div "**********" at bounding box center [407, 232] width 491 height 398
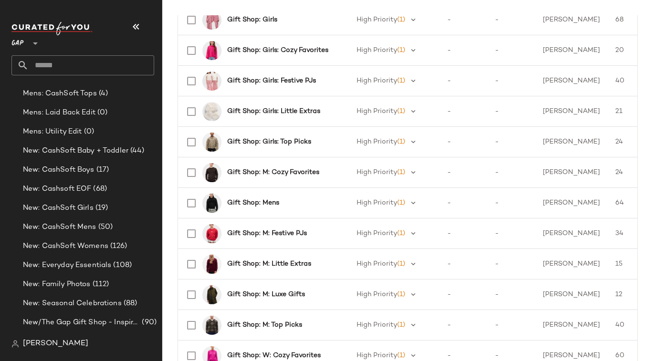
scroll to position [1401, 0]
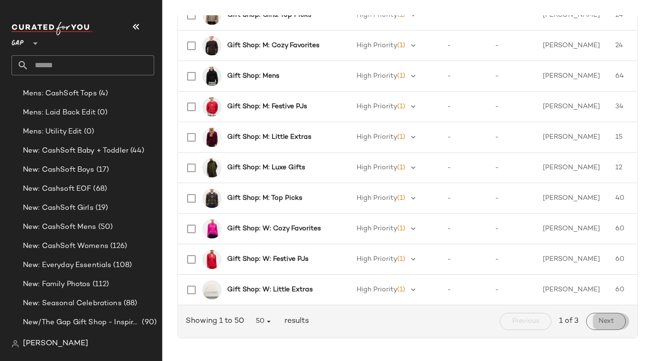
click at [598, 326] on span "Next" at bounding box center [606, 322] width 16 height 8
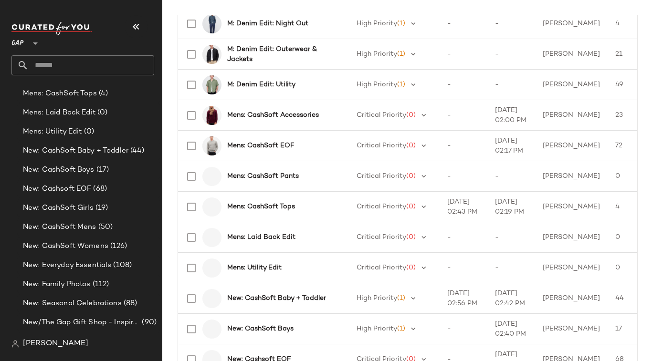
scroll to position [868, 0]
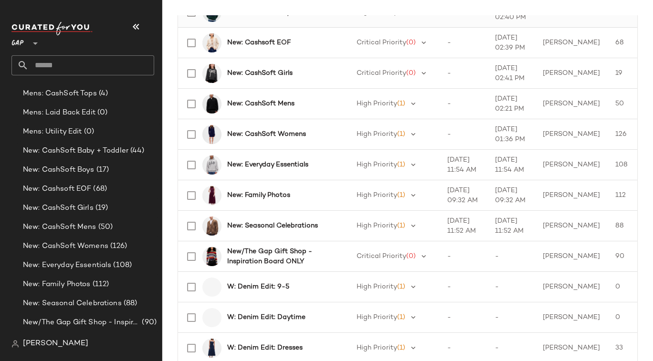
scroll to position [1063, 0]
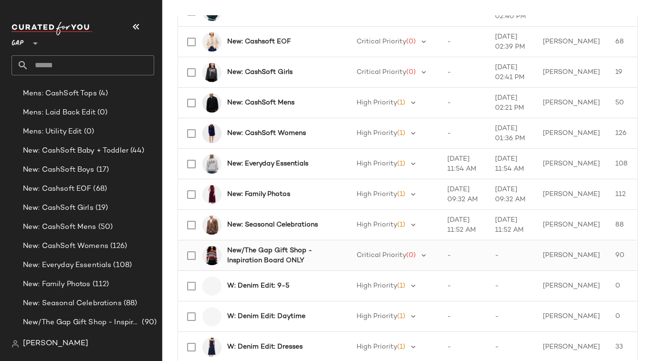
click at [271, 251] on b "New/The Gap Gift Shop - Inspiration Board ONLY" at bounding box center [280, 256] width 106 height 20
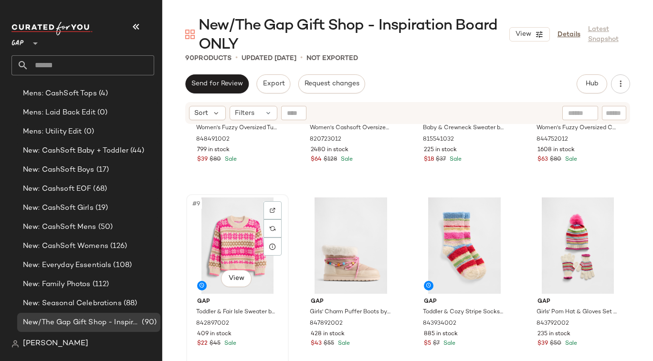
scroll to position [309, 0]
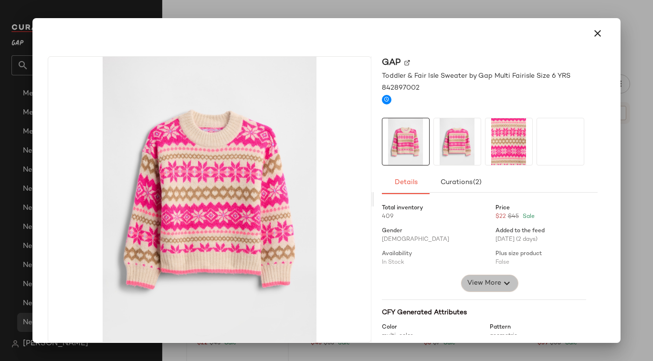
click at [475, 282] on span "View More" at bounding box center [484, 283] width 34 height 11
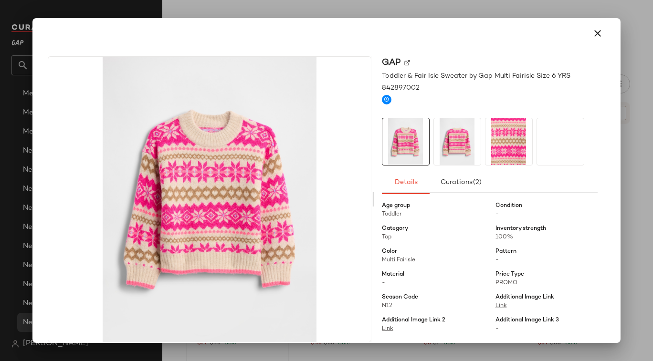
scroll to position [81, 0]
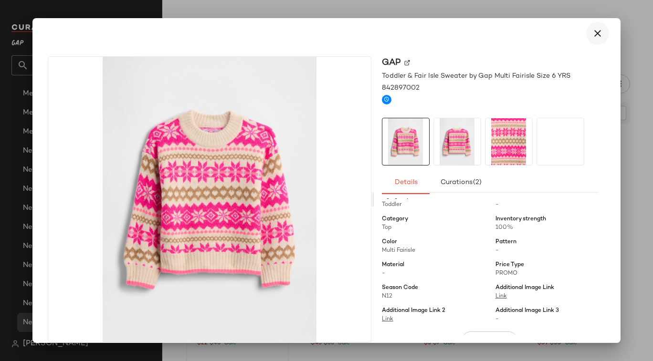
click at [593, 32] on icon "button" at bounding box center [597, 33] width 11 height 11
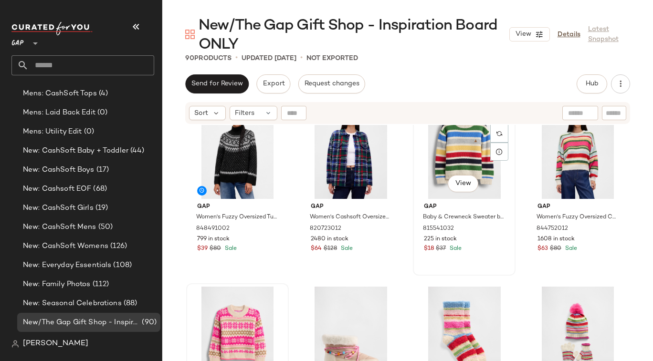
scroll to position [265, 0]
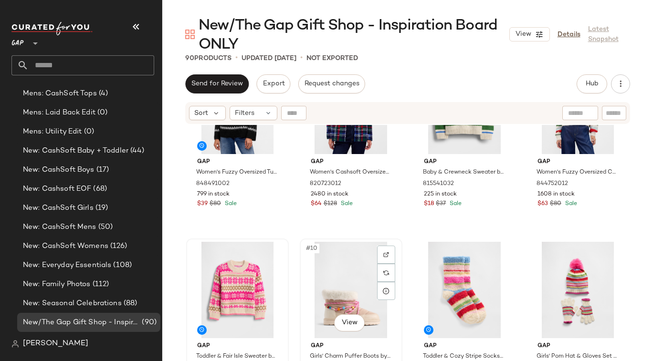
click at [348, 256] on div "#10 View" at bounding box center [351, 290] width 96 height 96
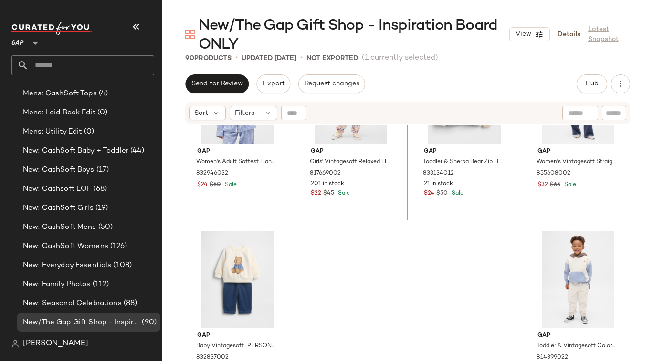
scroll to position [3961, 0]
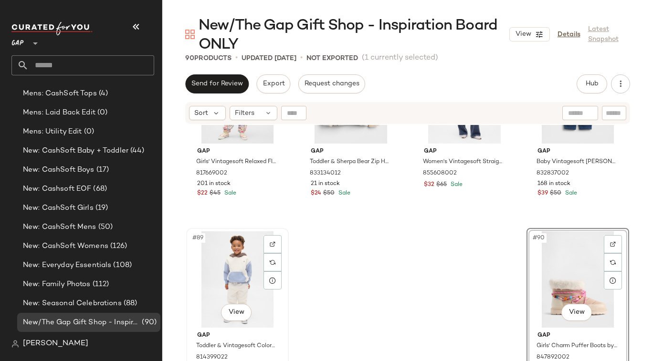
click at [233, 255] on div "#89 View" at bounding box center [238, 280] width 96 height 96
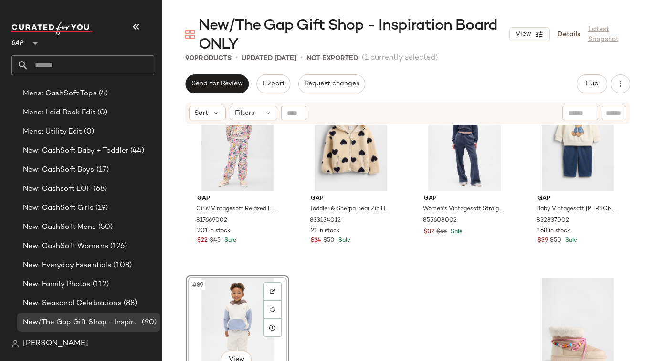
scroll to position [3912, 0]
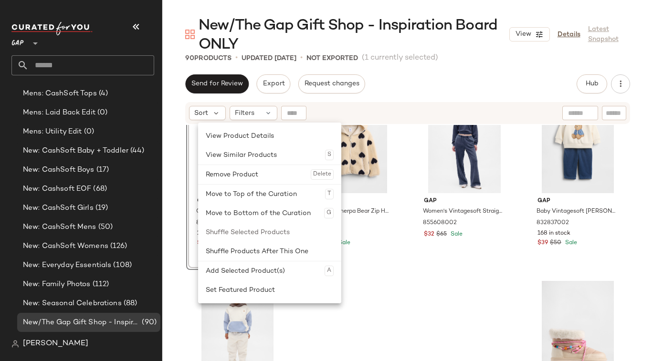
click at [353, 307] on div "SET #85 View Gap Girls' Vintagesoft Relaxed Floral Joggers by Gap Ivory Frost F…" at bounding box center [407, 264] width 491 height 279
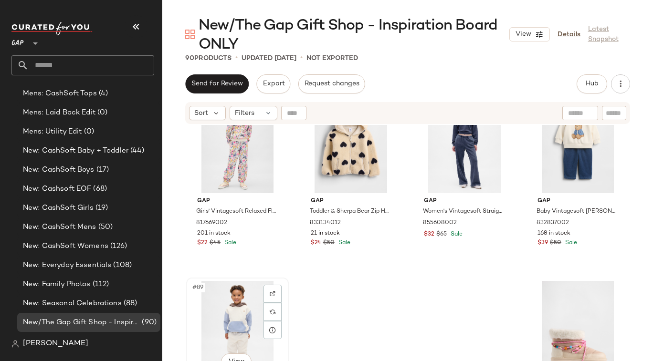
click at [193, 320] on div "#89 View" at bounding box center [238, 329] width 96 height 96
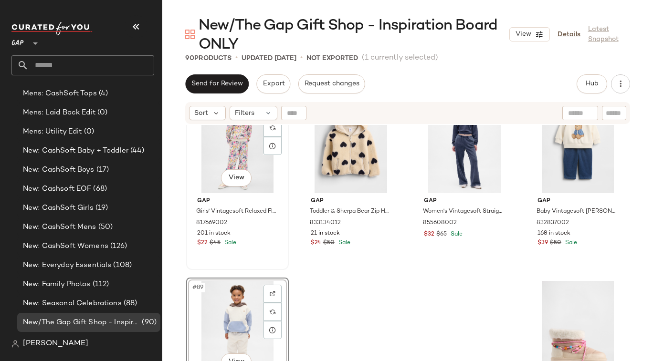
click at [192, 174] on div "SET #85 View" at bounding box center [238, 145] width 96 height 96
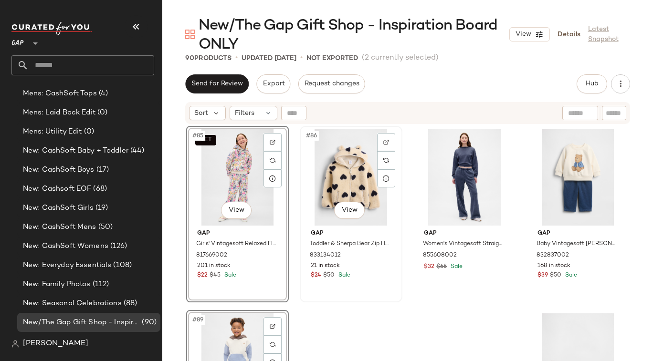
scroll to position [3878, 0]
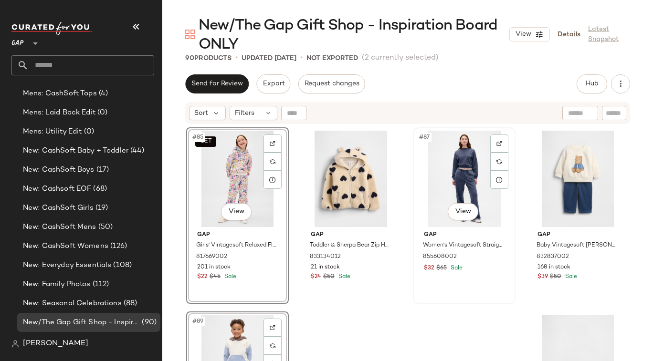
click at [419, 188] on div "#87 View" at bounding box center [464, 179] width 96 height 96
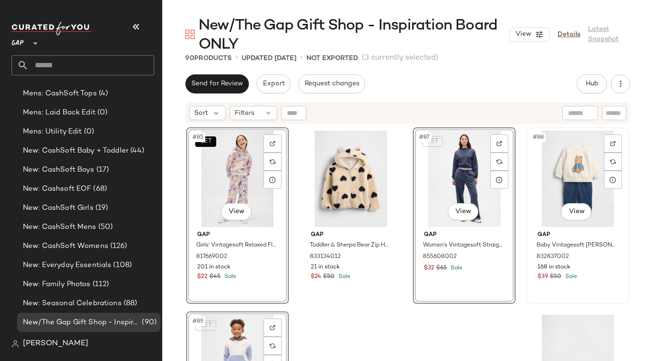
click at [533, 172] on div "#88 View" at bounding box center [578, 179] width 96 height 96
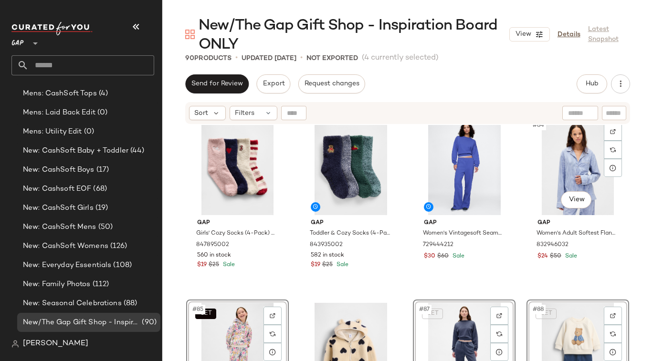
scroll to position [3703, 0]
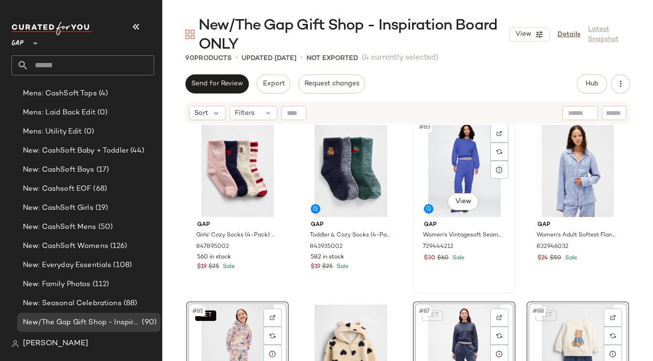
click at [418, 159] on div "#83 View" at bounding box center [464, 169] width 96 height 96
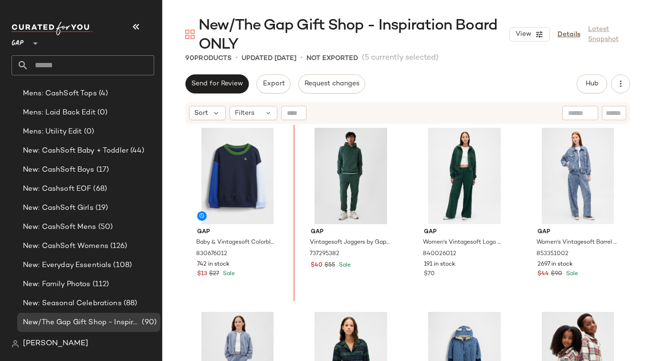
scroll to position [2222, 0]
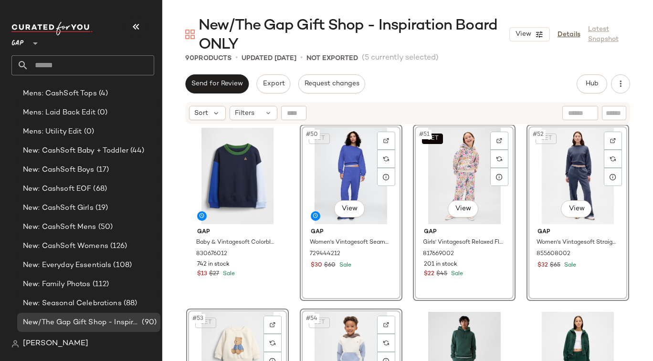
click at [177, 269] on div "Gap Baby & Vintagesoft Colorblock Sweatshirt by Gap Belle Blue Size 6-12 M 8306…" at bounding box center [407, 264] width 491 height 279
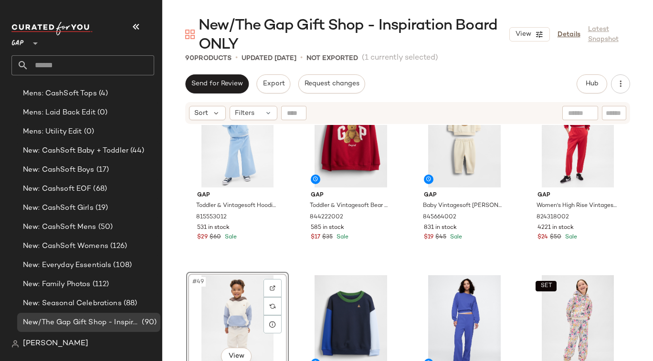
scroll to position [2073, 0]
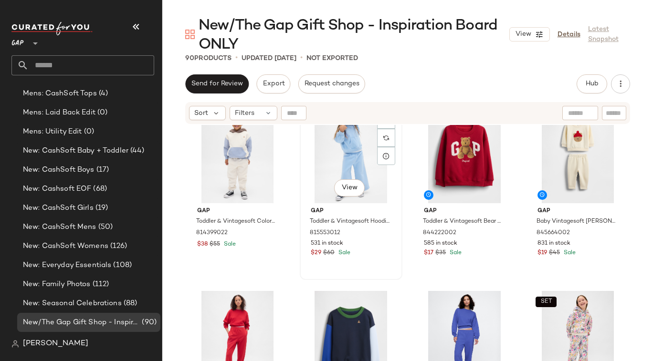
scroll to position [2056, 0]
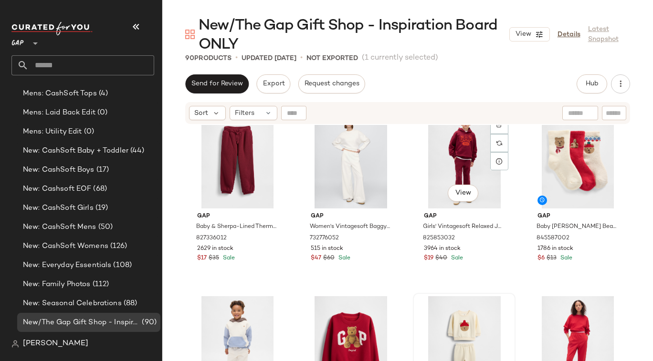
scroll to position [1870, 0]
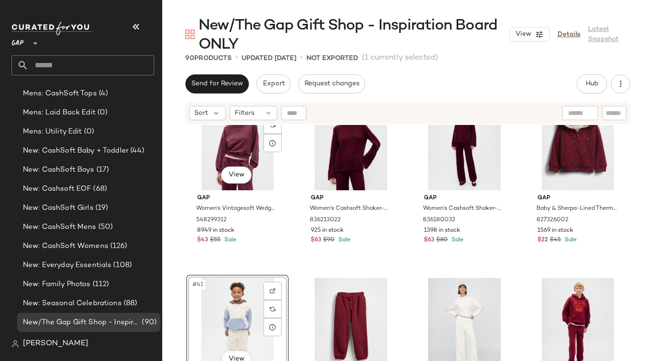
scroll to position [1705, 0]
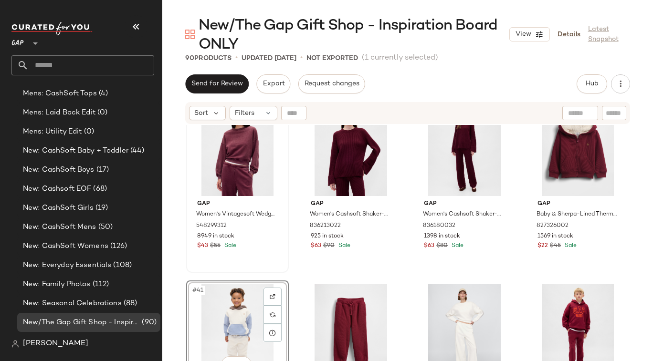
drag, startPoint x: 196, startPoint y: 305, endPoint x: 187, endPoint y: 188, distance: 117.3
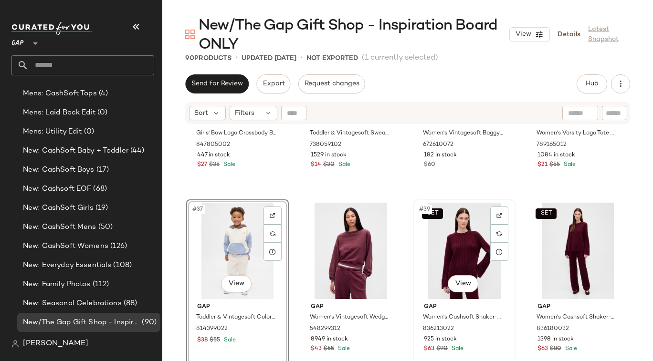
scroll to position [1594, 0]
click at [424, 246] on div "SET #39 View" at bounding box center [464, 250] width 96 height 96
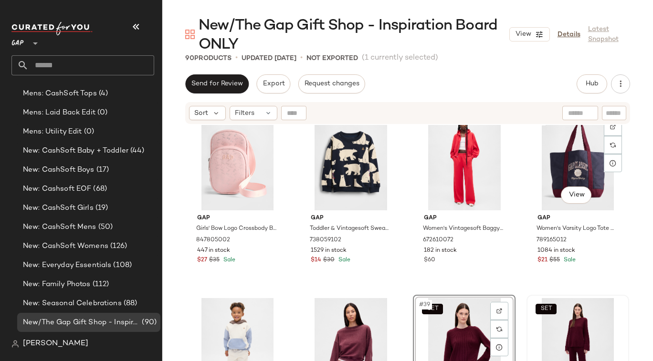
scroll to position [1500, 0]
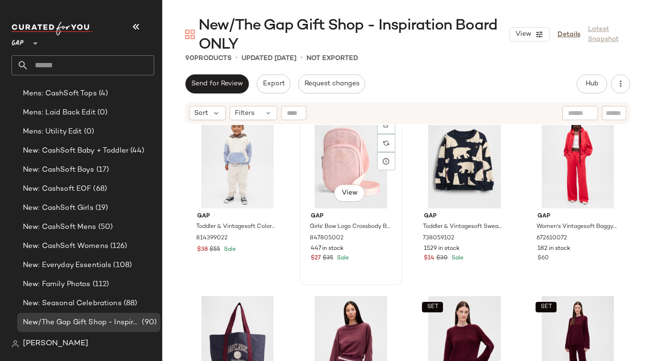
click at [308, 180] on div "#34 View" at bounding box center [351, 160] width 96 height 96
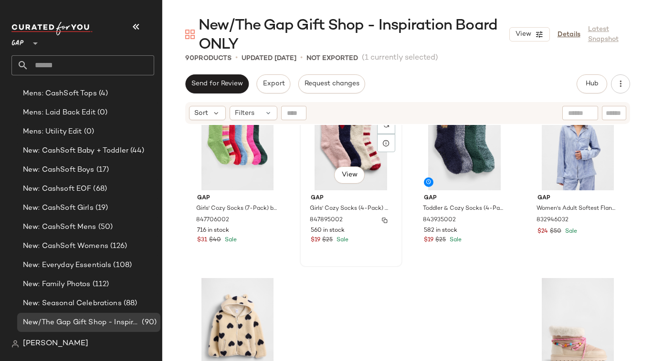
scroll to position [3956, 0]
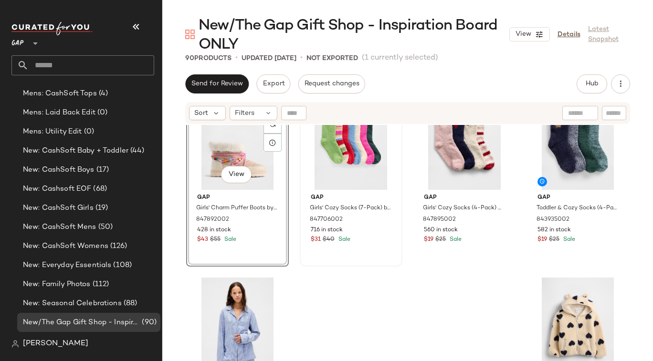
scroll to position [3880, 0]
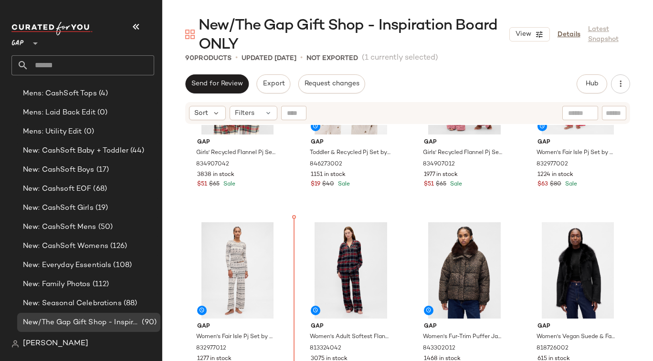
scroll to position [2875, 0]
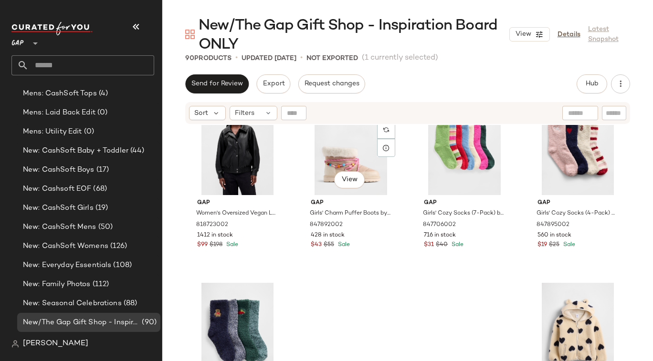
scroll to position [3961, 0]
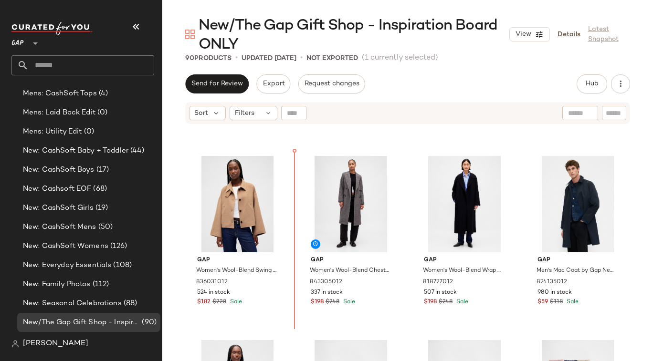
scroll to position [3639, 0]
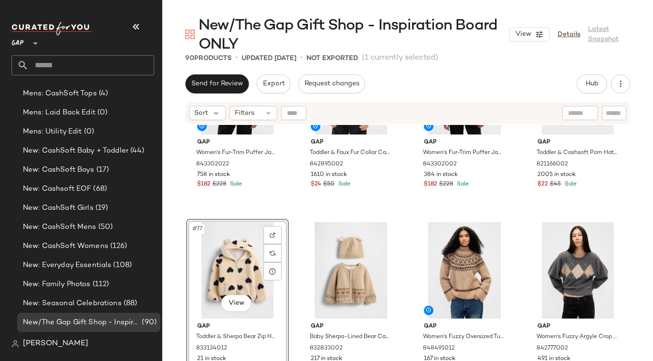
scroll to position [3426, 0]
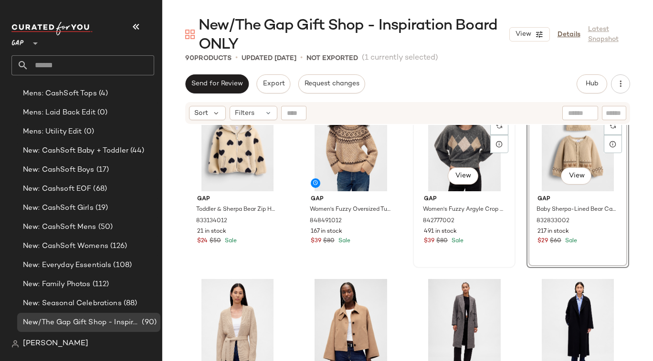
scroll to position [3542, 0]
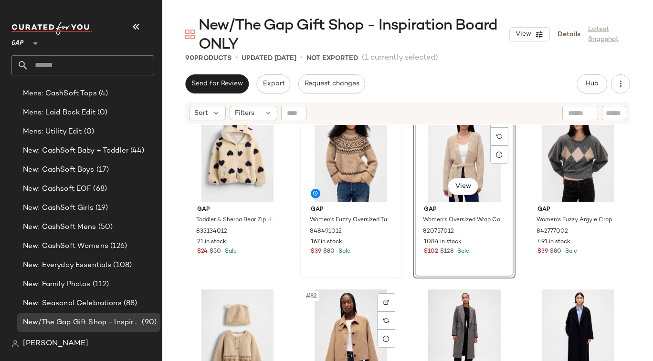
scroll to position [3530, 0]
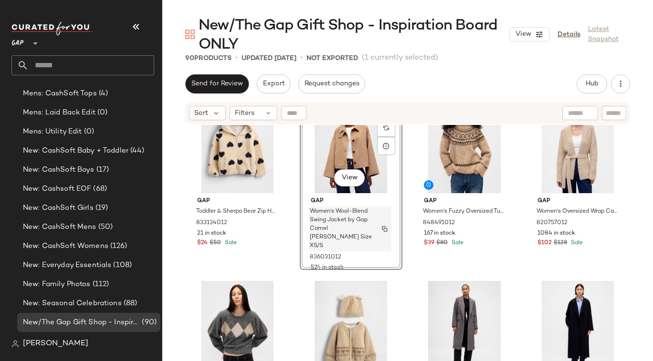
scroll to position [3544, 0]
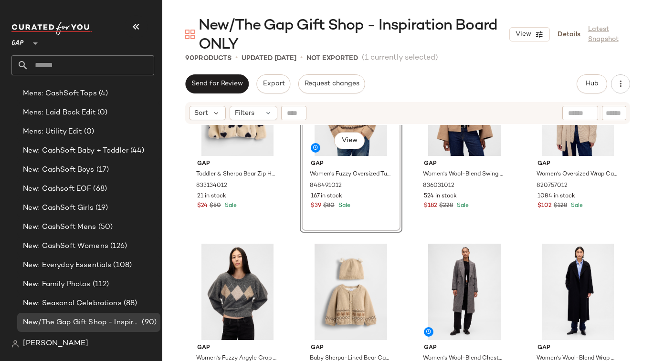
scroll to position [3551, 0]
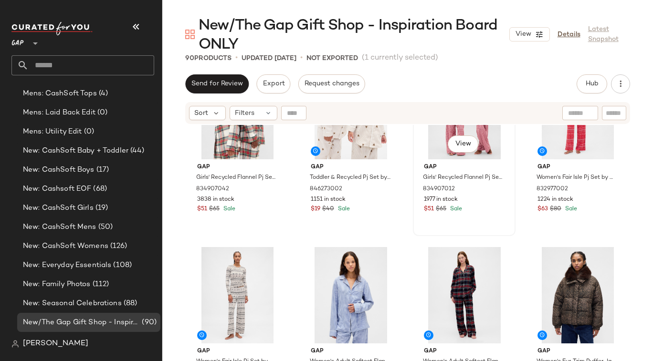
scroll to position [2847, 0]
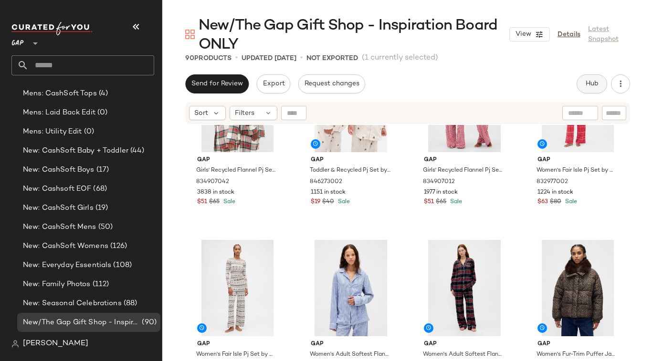
click at [597, 82] on span "Hub" at bounding box center [591, 84] width 13 height 8
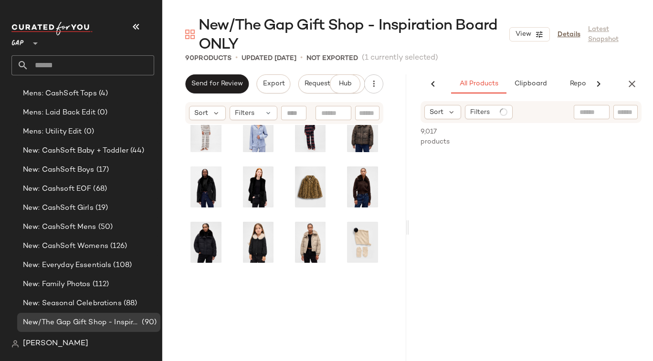
scroll to position [913, 0]
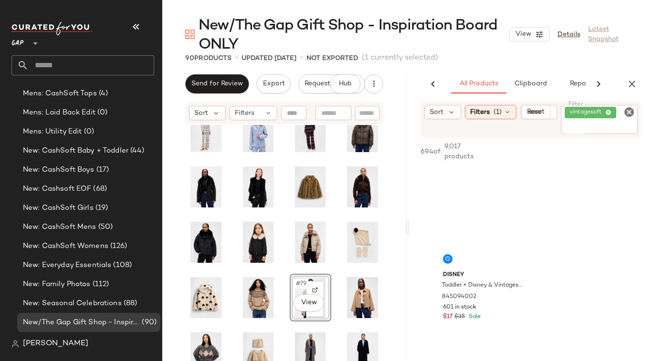
click at [631, 111] on icon "Clear Filter" at bounding box center [629, 111] width 11 height 11
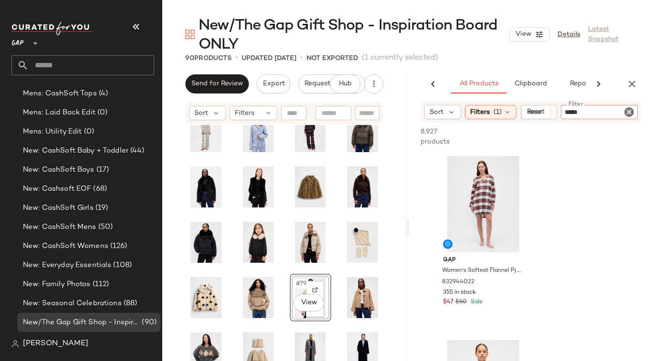
type input "******"
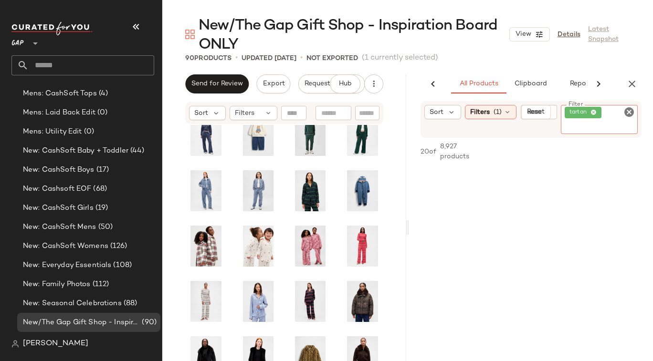
scroll to position [3442, 0]
click at [628, 112] on icon "Clear Filter" at bounding box center [629, 111] width 11 height 11
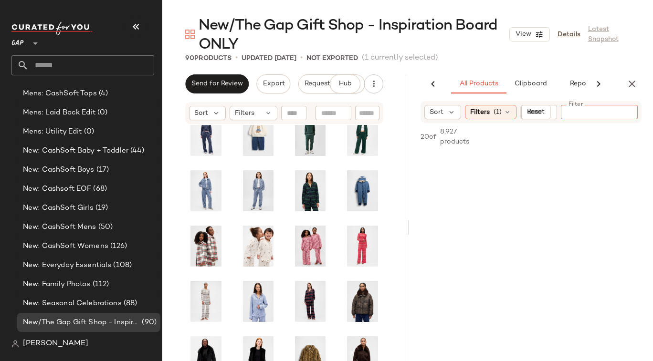
click at [595, 112] on input "Filter" at bounding box center [605, 112] width 81 height 10
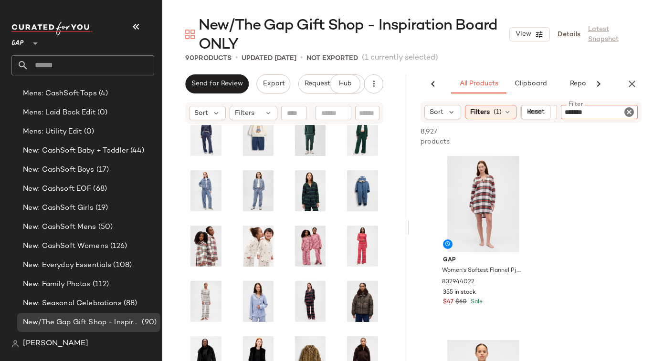
type input "********"
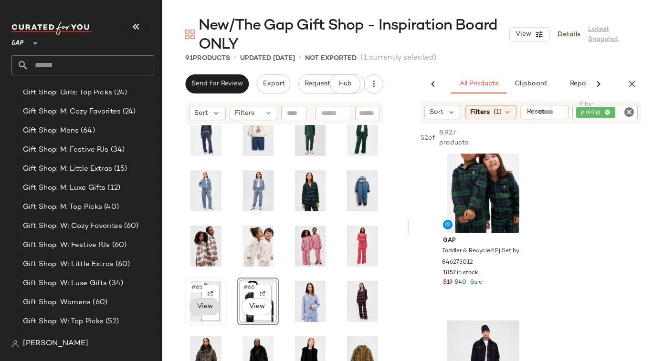
scroll to position [1870, 0]
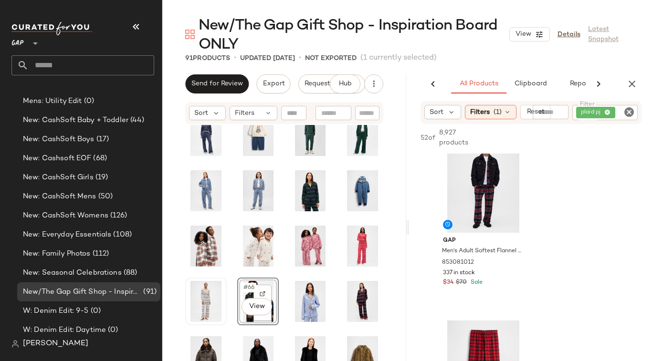
click at [386, 260] on div "#66 View" at bounding box center [284, 264] width 244 height 279
click at [335, 284] on div "#66 View" at bounding box center [284, 264] width 244 height 279
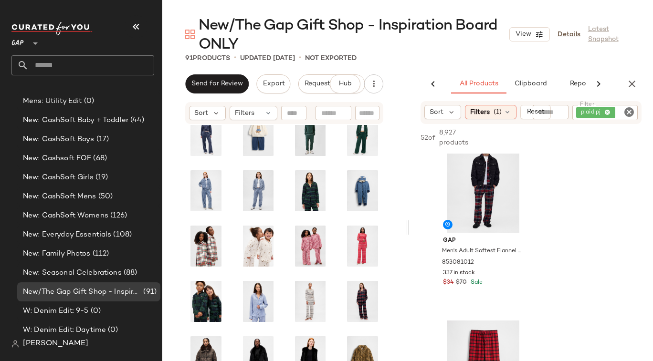
scroll to position [745, 0]
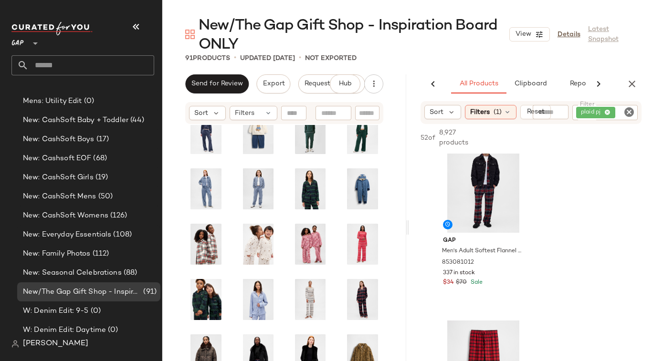
click at [628, 112] on icon "Clear Filter" at bounding box center [629, 111] width 11 height 11
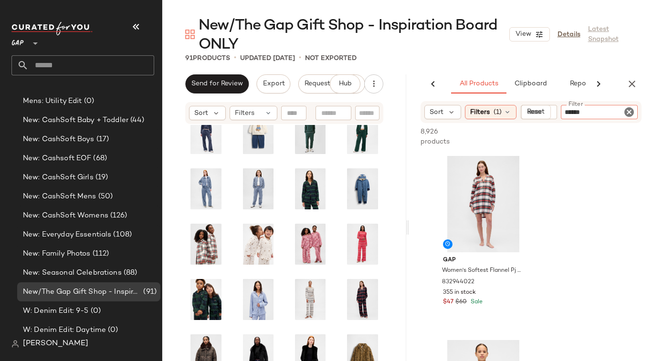
type input "*******"
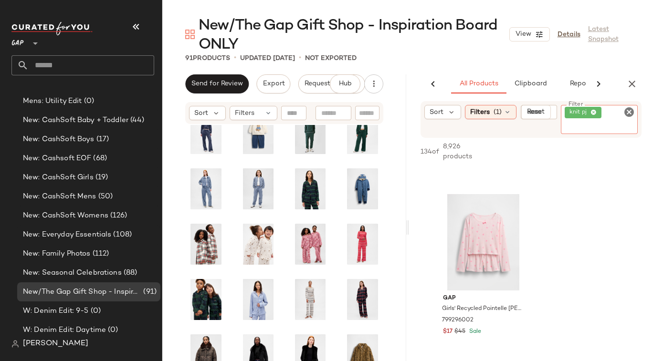
scroll to position [4033, 0]
click at [628, 111] on icon "Clear Filter" at bounding box center [629, 111] width 11 height 11
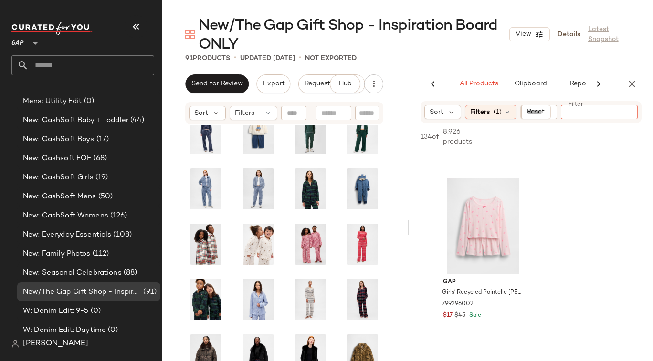
click at [552, 112] on input "text" at bounding box center [539, 112] width 24 height 10
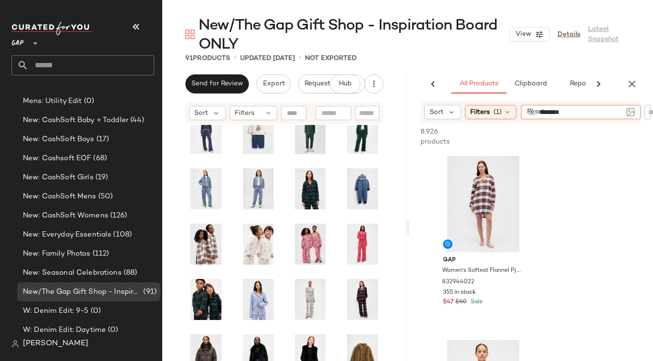
type input "*******"
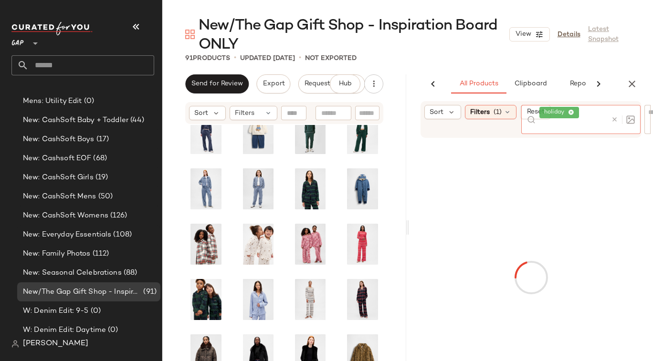
click at [601, 116] on div "holiday" at bounding box center [574, 119] width 68 height 29
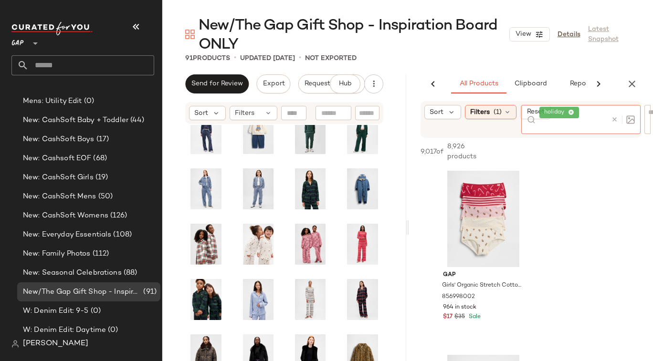
click at [576, 166] on div "9,017 of 8,926 products • 0 selected Add to Top Add to Bottom Deselect All Gap …" at bounding box center [531, 277] width 244 height 279
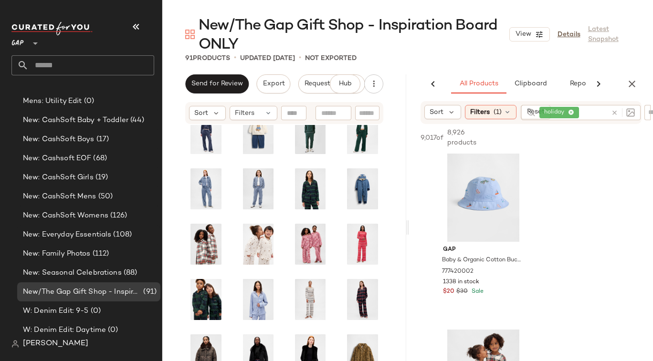
scroll to position [7019, 0]
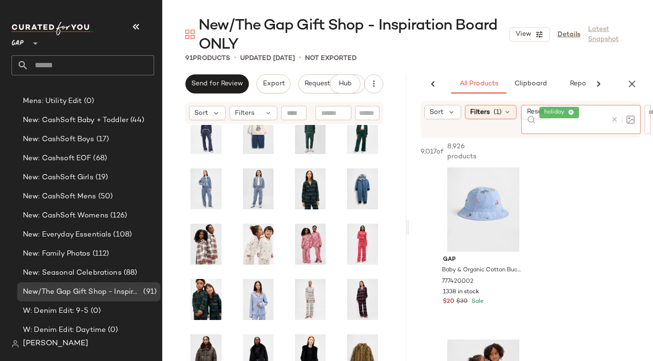
click at [612, 112] on div at bounding box center [621, 119] width 28 height 29
click at [614, 122] on icon at bounding box center [614, 119] width 7 height 7
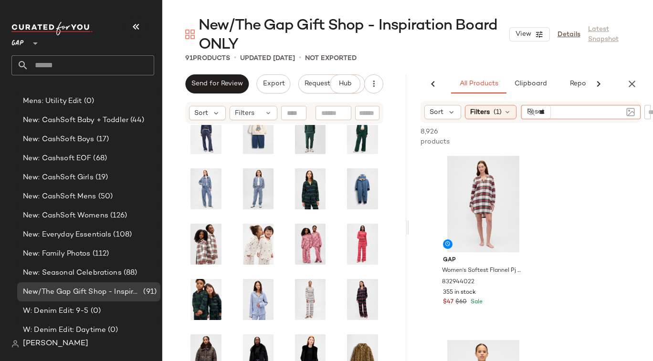
type input "*"
type input "********"
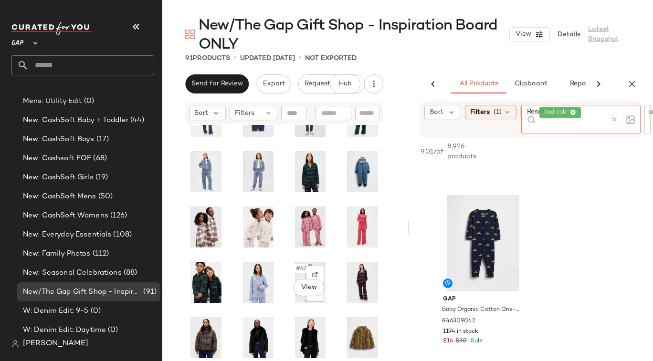
scroll to position [762, 0]
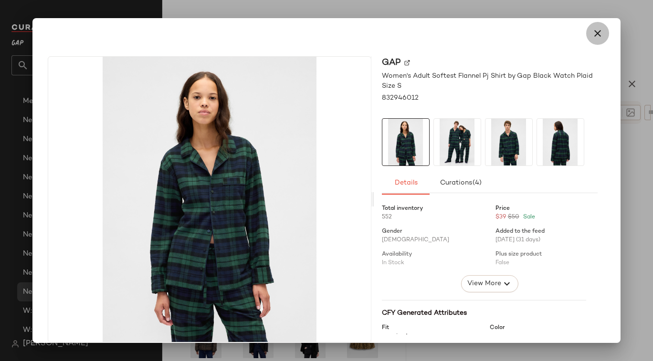
click at [592, 31] on icon "button" at bounding box center [597, 33] width 11 height 11
click at [592, 33] on icon "button" at bounding box center [597, 33] width 11 height 11
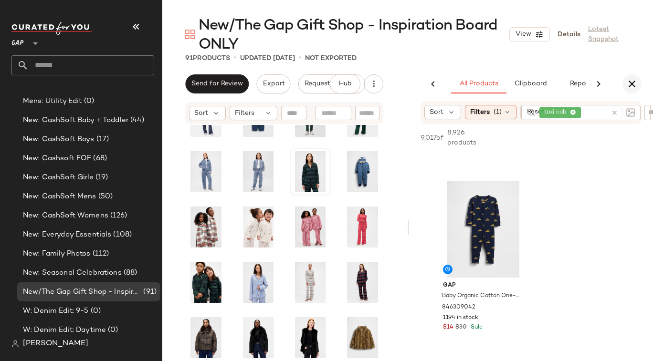
click at [630, 85] on icon "button" at bounding box center [631, 83] width 11 height 11
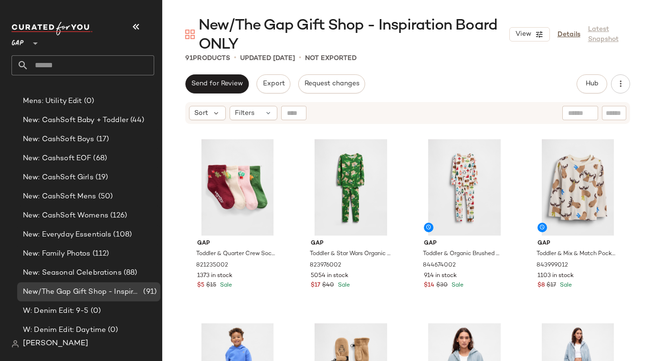
scroll to position [743, 0]
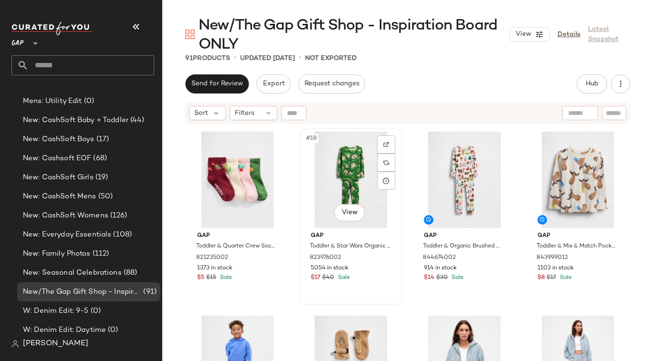
click at [312, 173] on div "#18 View" at bounding box center [351, 180] width 96 height 96
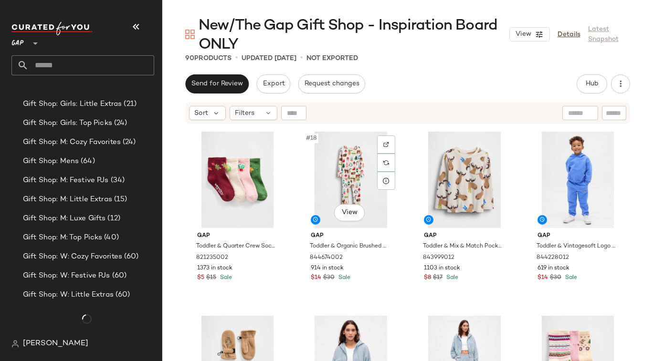
scroll to position [1870, 0]
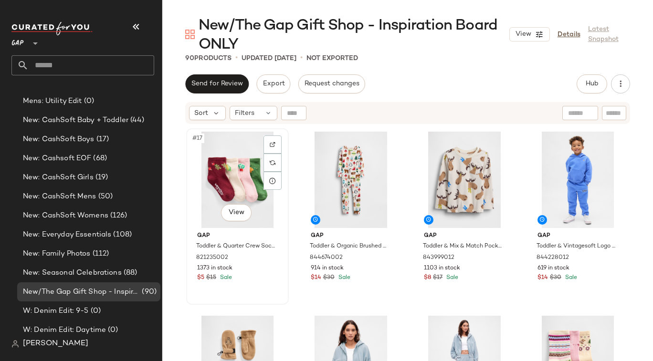
click at [284, 202] on div "#17 View" at bounding box center [238, 180] width 96 height 96
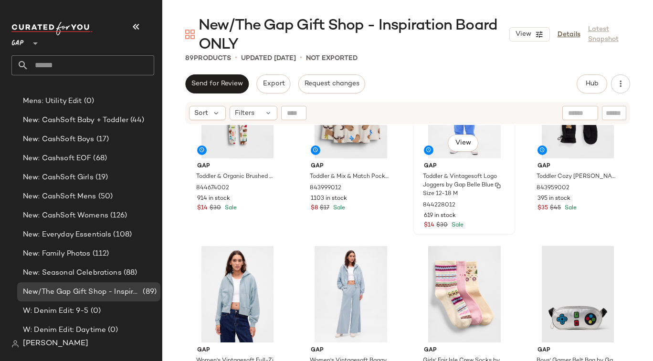
scroll to position [825, 0]
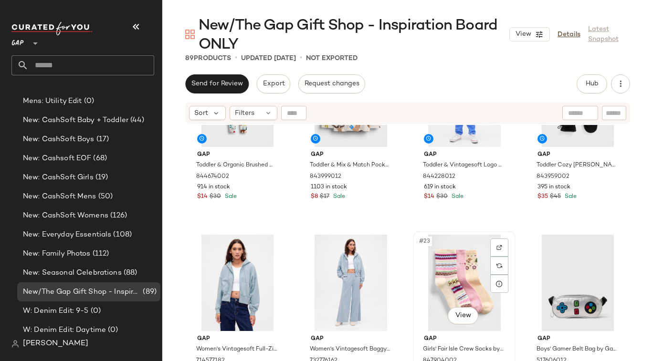
click at [417, 271] on div "#23 View" at bounding box center [464, 283] width 96 height 96
click at [601, 204] on div "#20 View Gap Toddler Cozy Brannan Bear Mittens (2-Pack) by Gap Black Size XS/S …" at bounding box center [578, 135] width 101 height 175
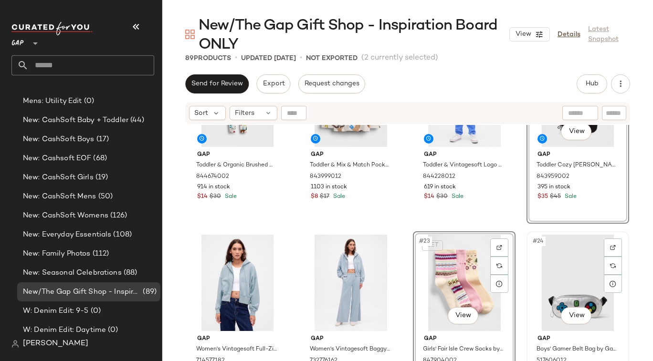
click at [594, 265] on div "#24 View" at bounding box center [578, 283] width 96 height 96
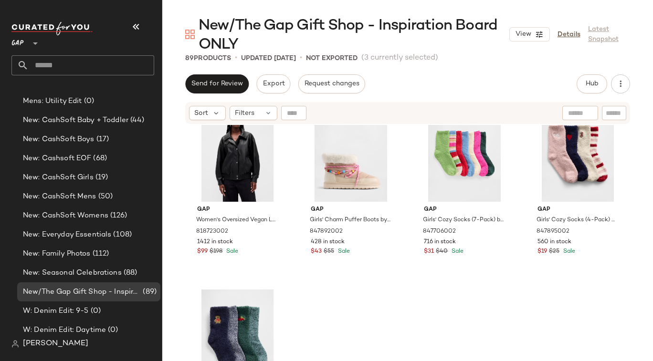
scroll to position [3961, 0]
